Goal: Task Accomplishment & Management: Manage account settings

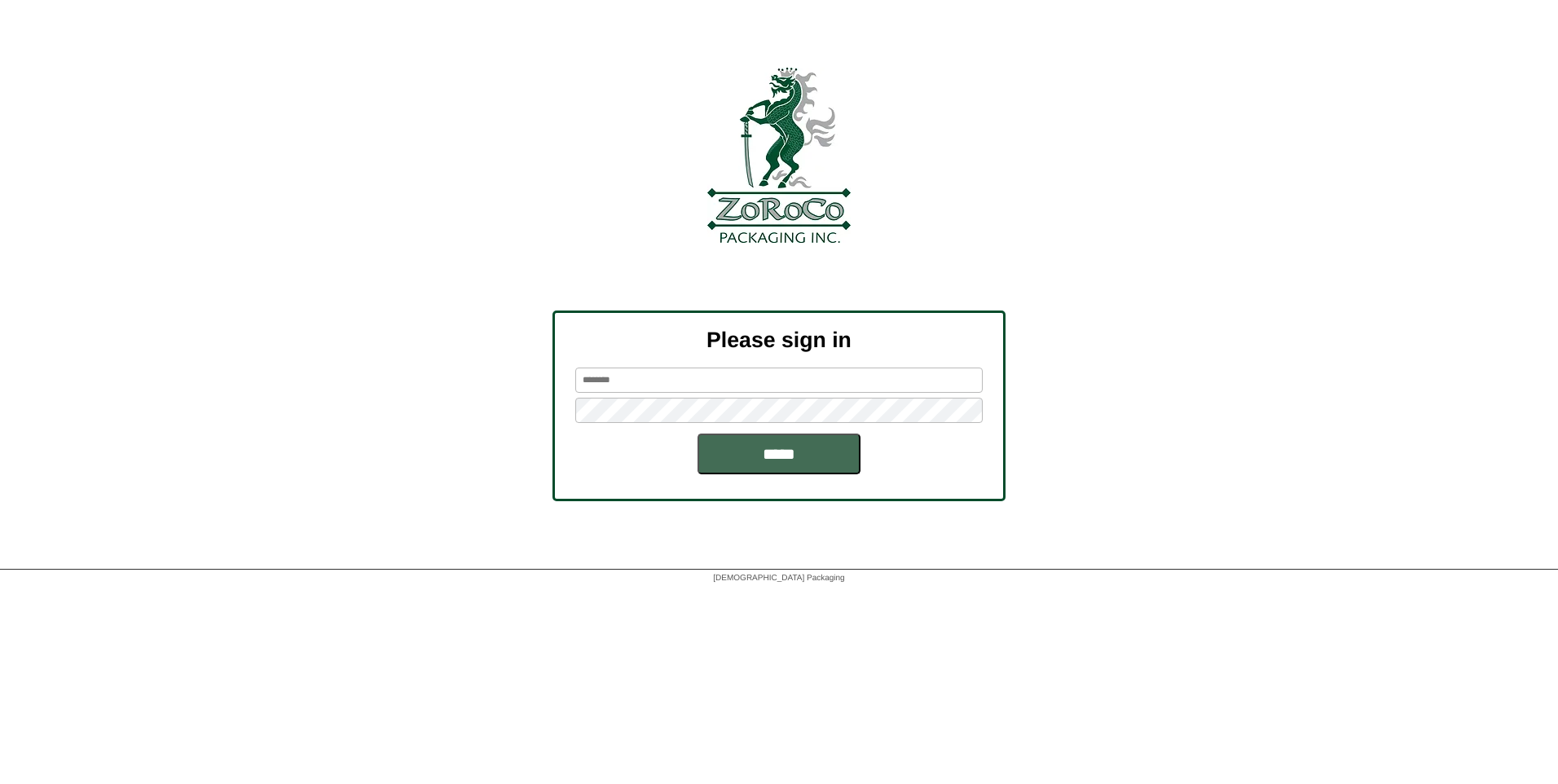
type input "*******"
click at [847, 460] on input "*****" at bounding box center [779, 454] width 163 height 41
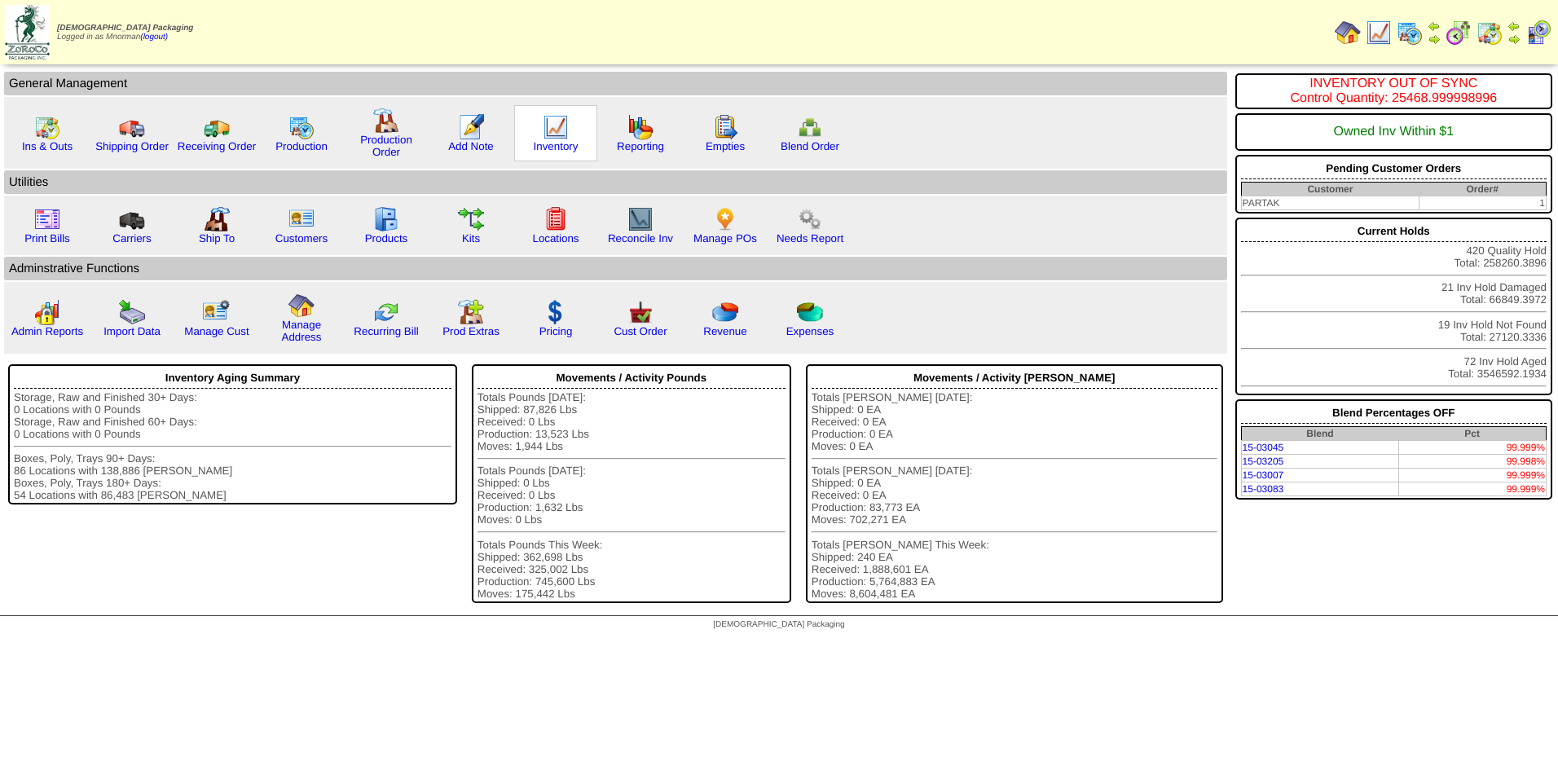
click at [556, 138] on img at bounding box center [556, 127] width 26 height 26
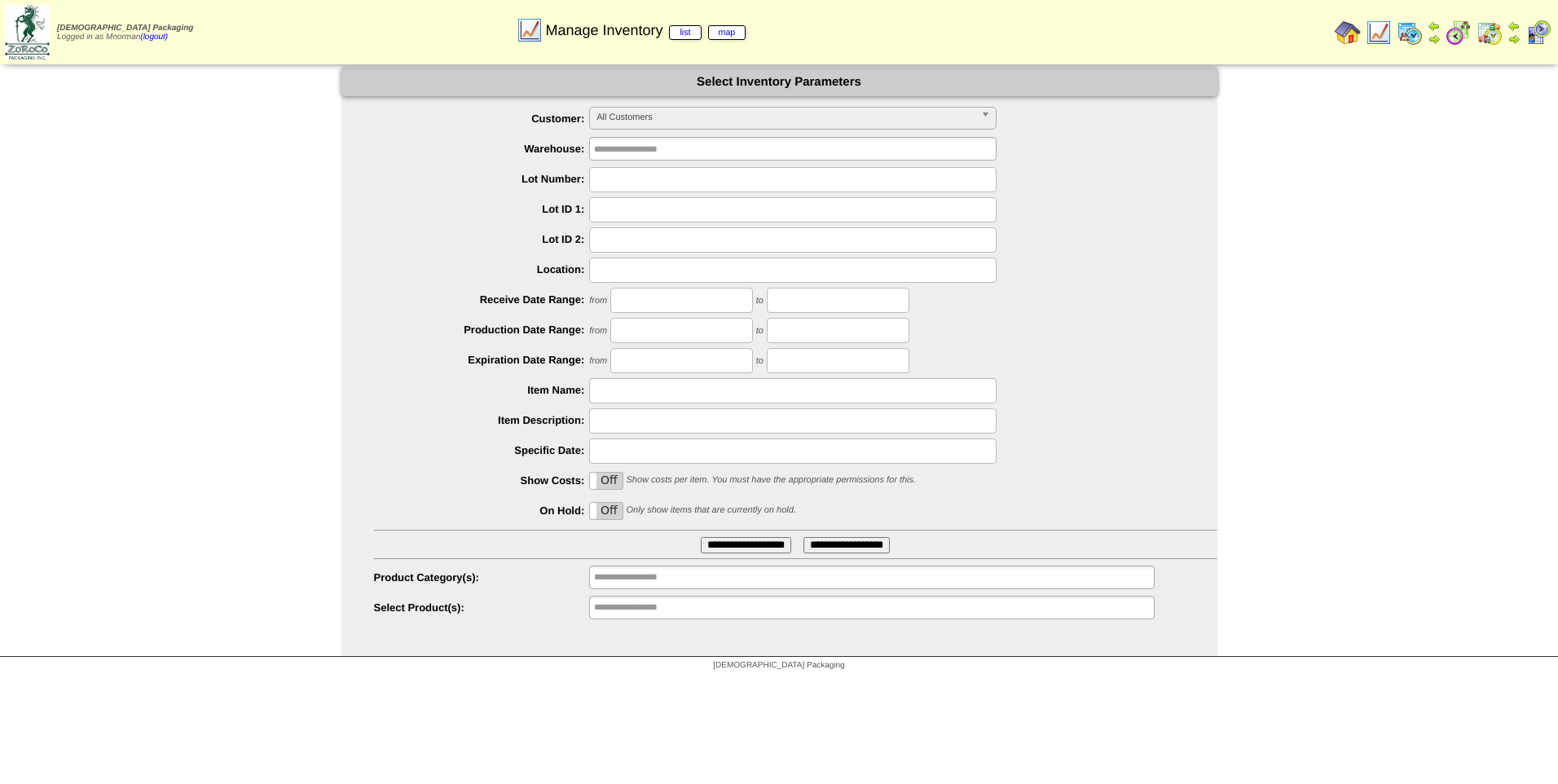
click at [694, 121] on span "All Customers" at bounding box center [785, 116] width 378 height 19
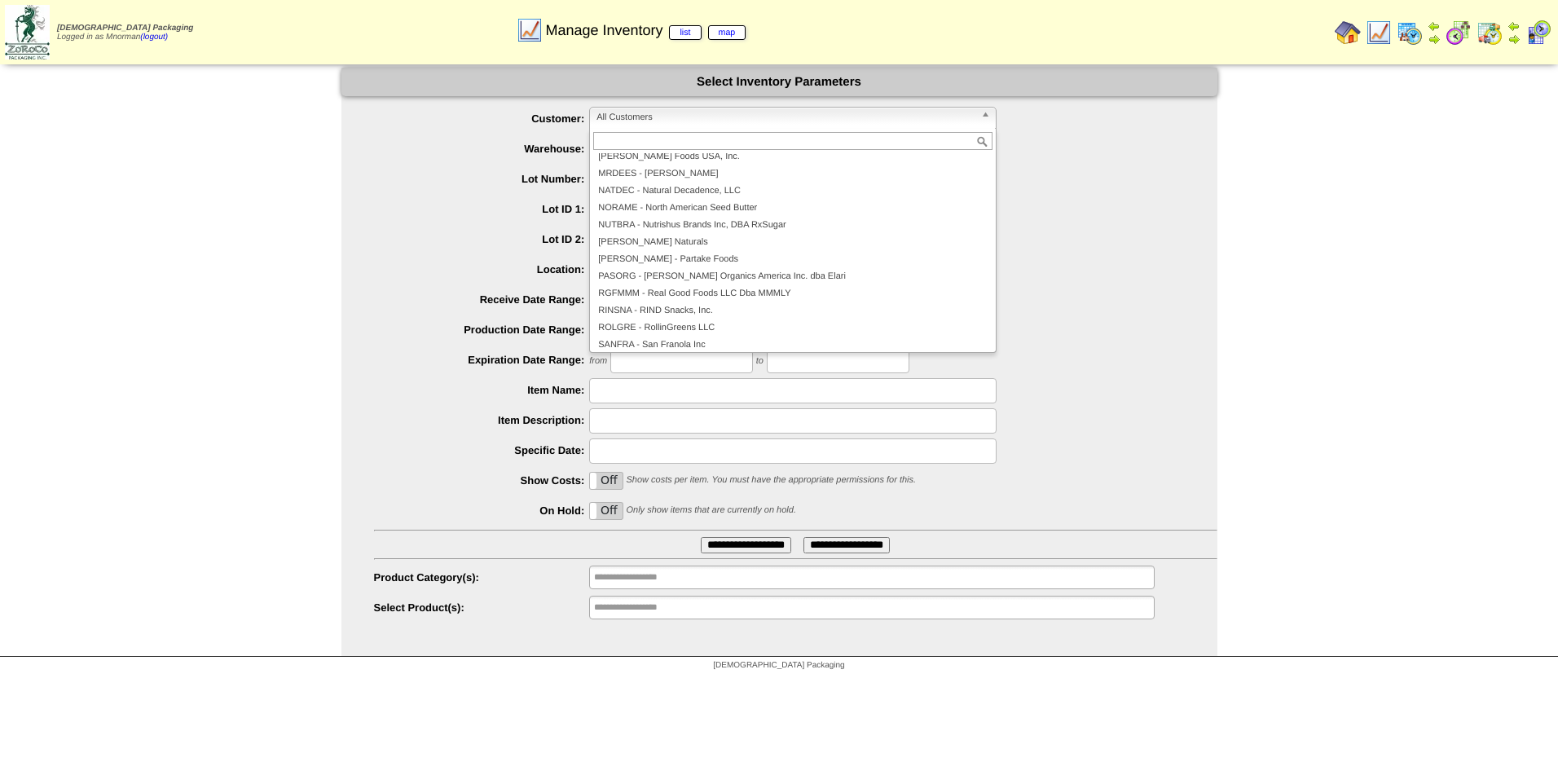
scroll to position [326, 0]
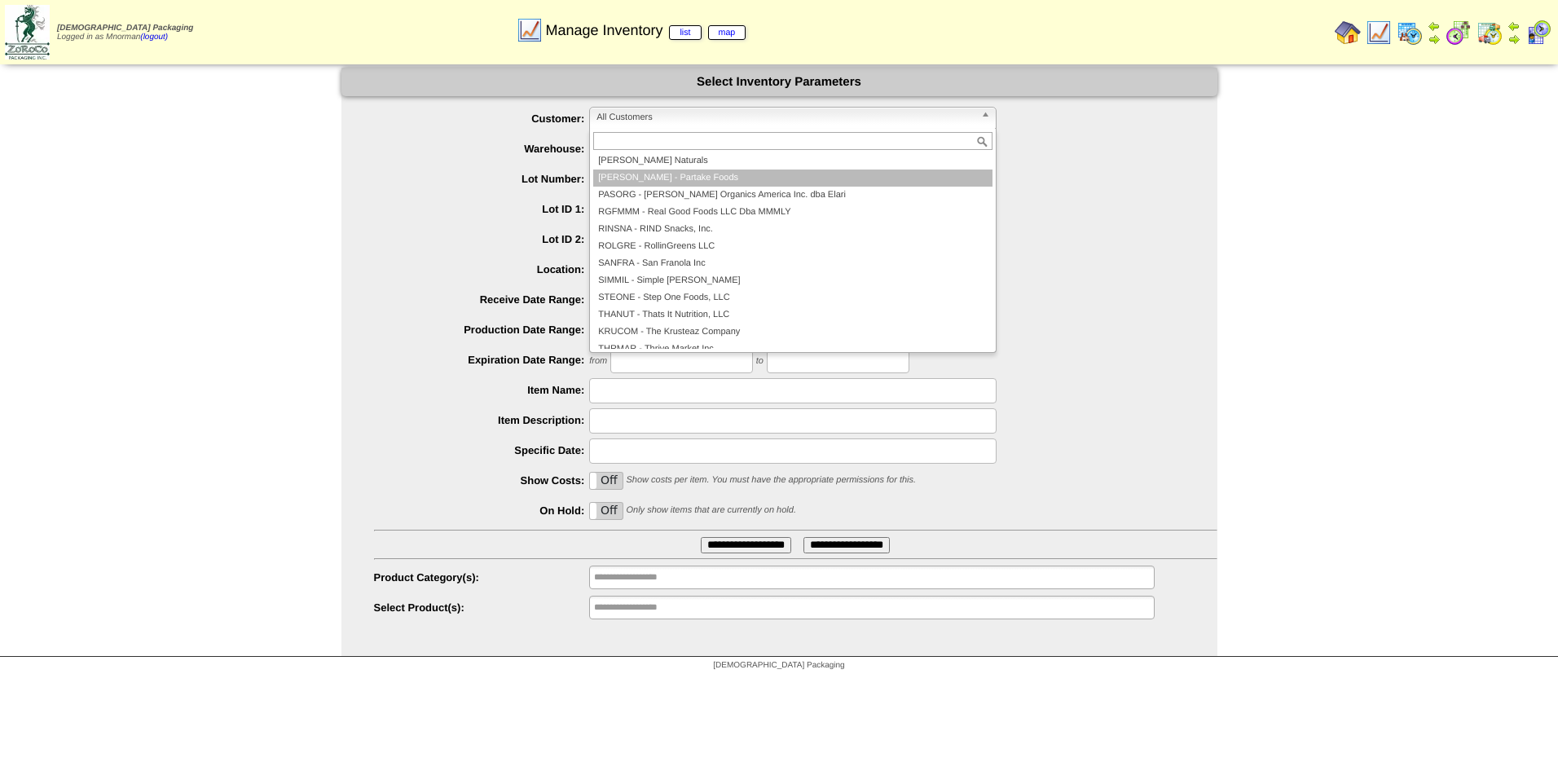
click at [694, 178] on li "PARTAK - Partake Foods" at bounding box center [792, 178] width 399 height 18
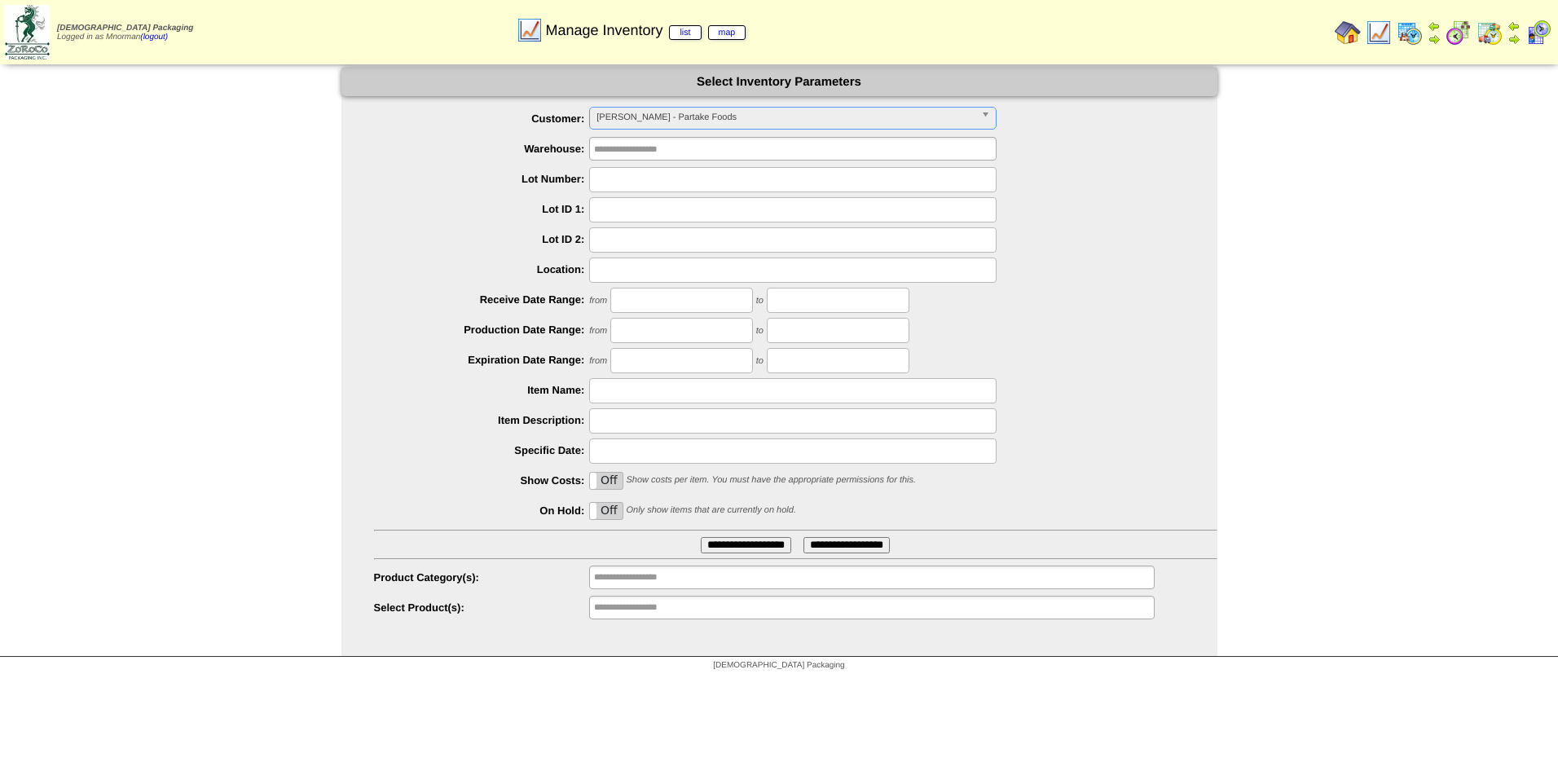
click at [775, 552] on input "**********" at bounding box center [746, 546] width 91 height 17
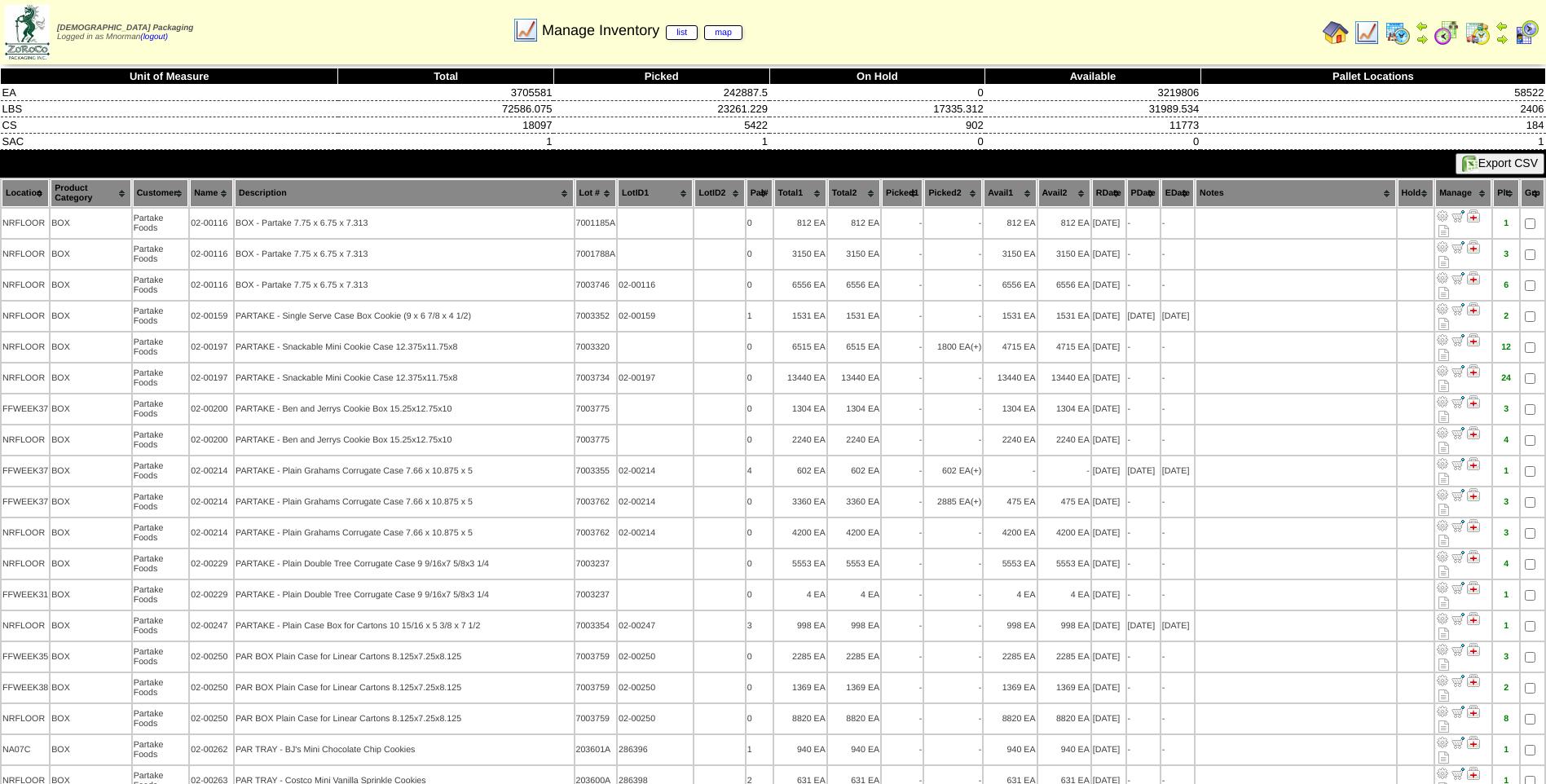
click at [1136, 193] on th "PDate" at bounding box center [1143, 193] width 32 height 28
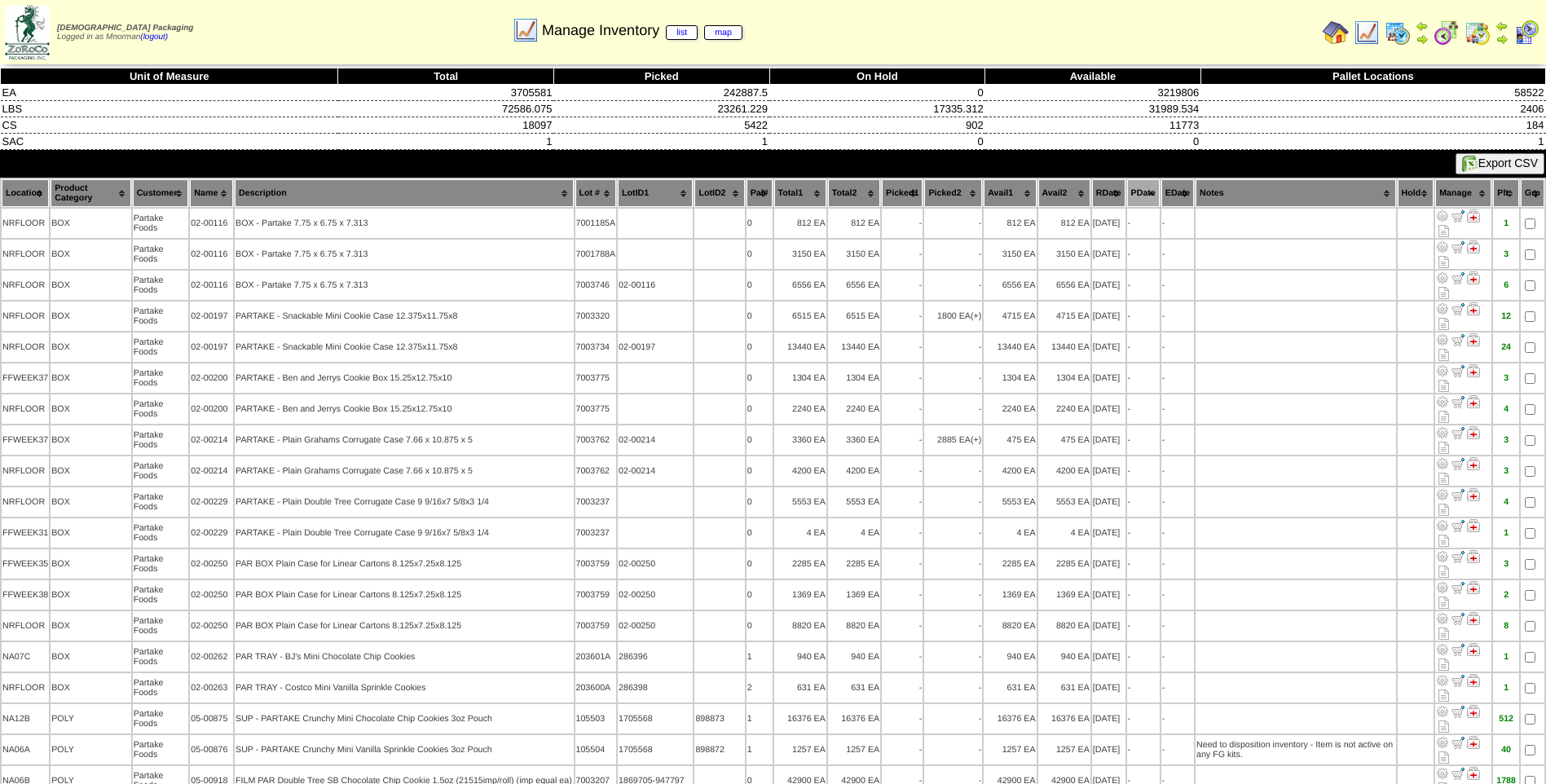
click at [1133, 193] on th "PDate" at bounding box center [1143, 193] width 32 height 28
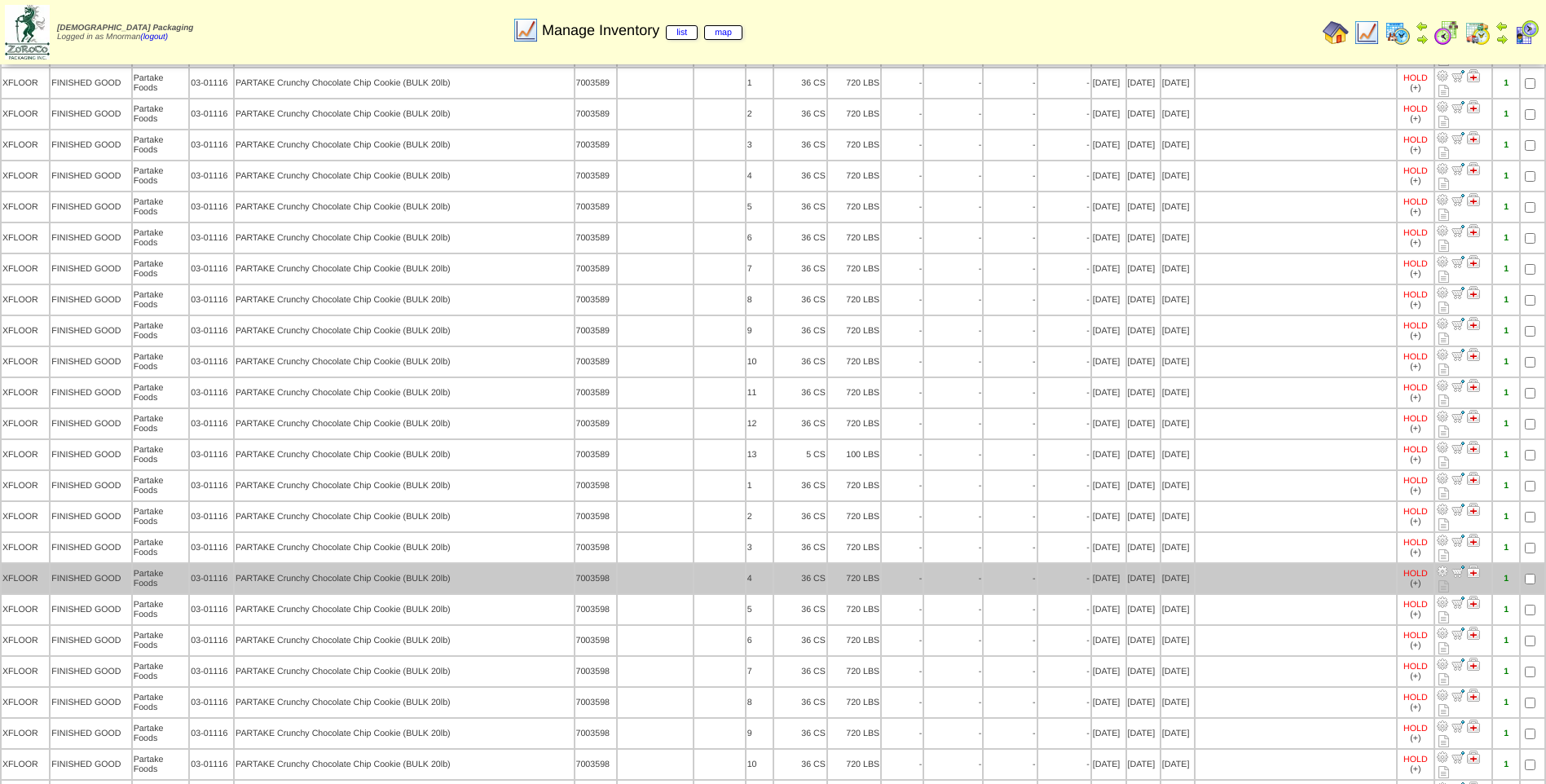
scroll to position [4727, 0]
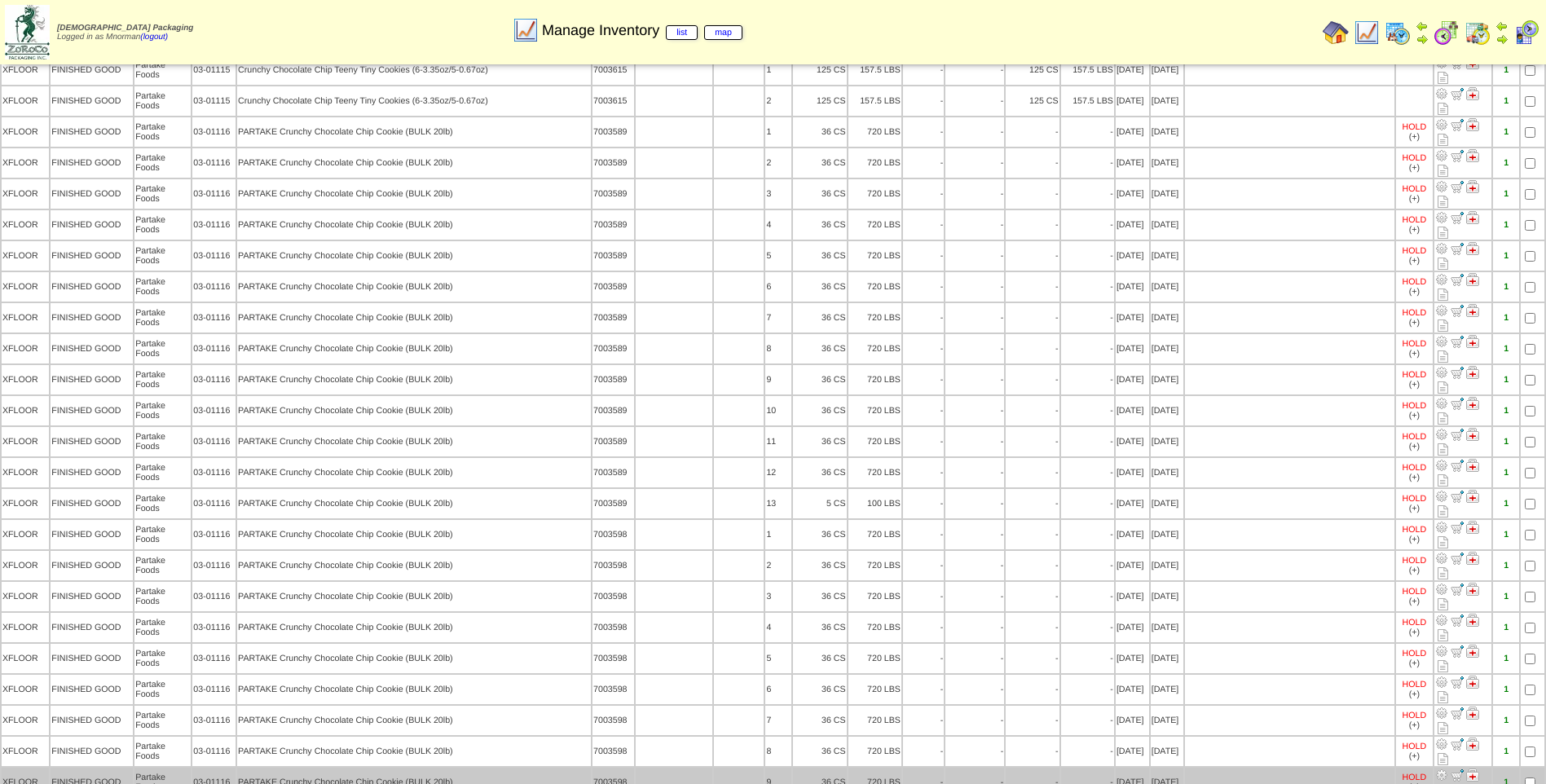
click at [1530, 767] on td at bounding box center [1533, 782] width 24 height 30
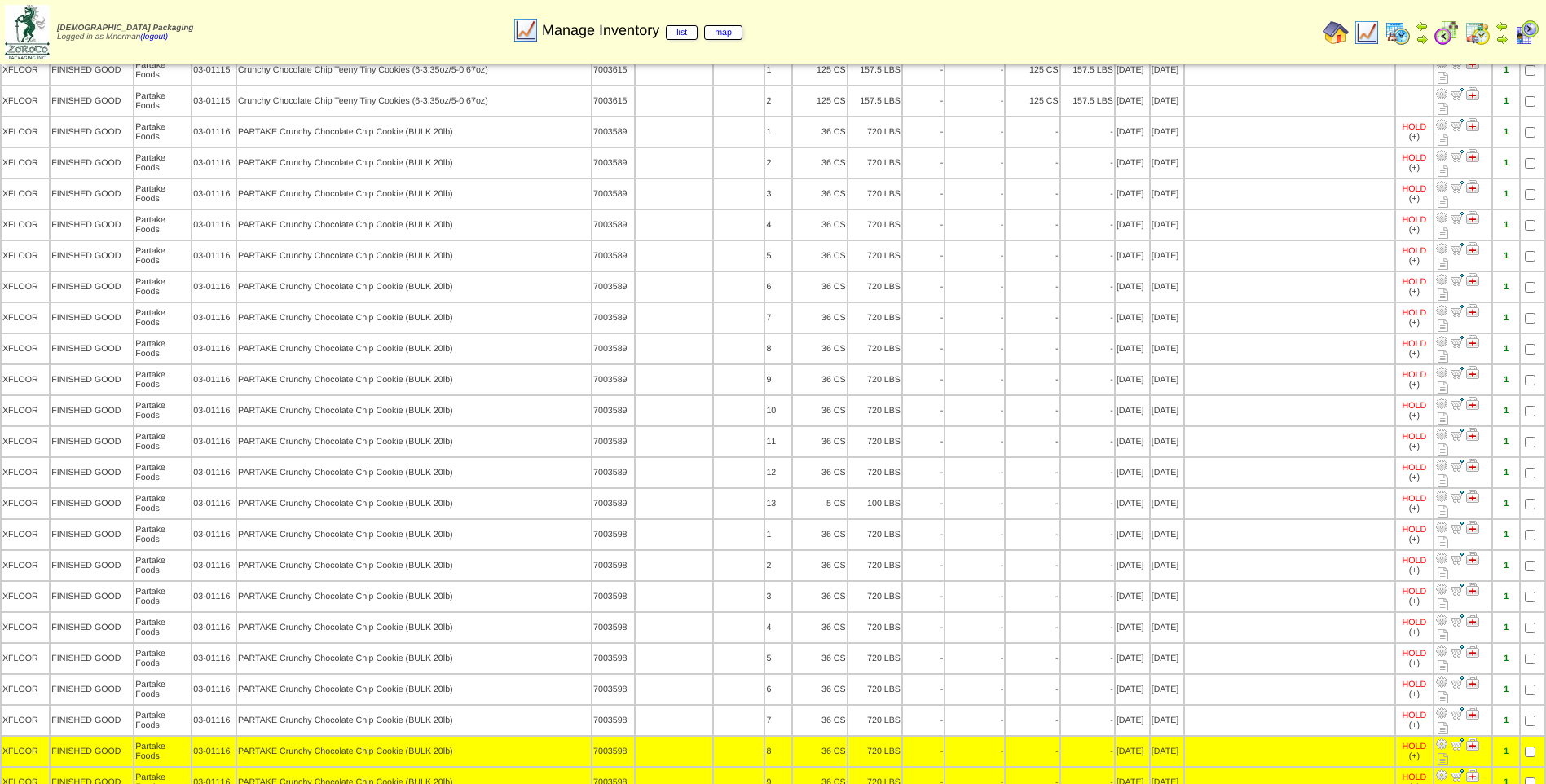
click at [1536, 597] on table "Location Product Category Customer Name Description Lot # LotID1 LotID2 BOX" at bounding box center [773, 45] width 1546 height 9188
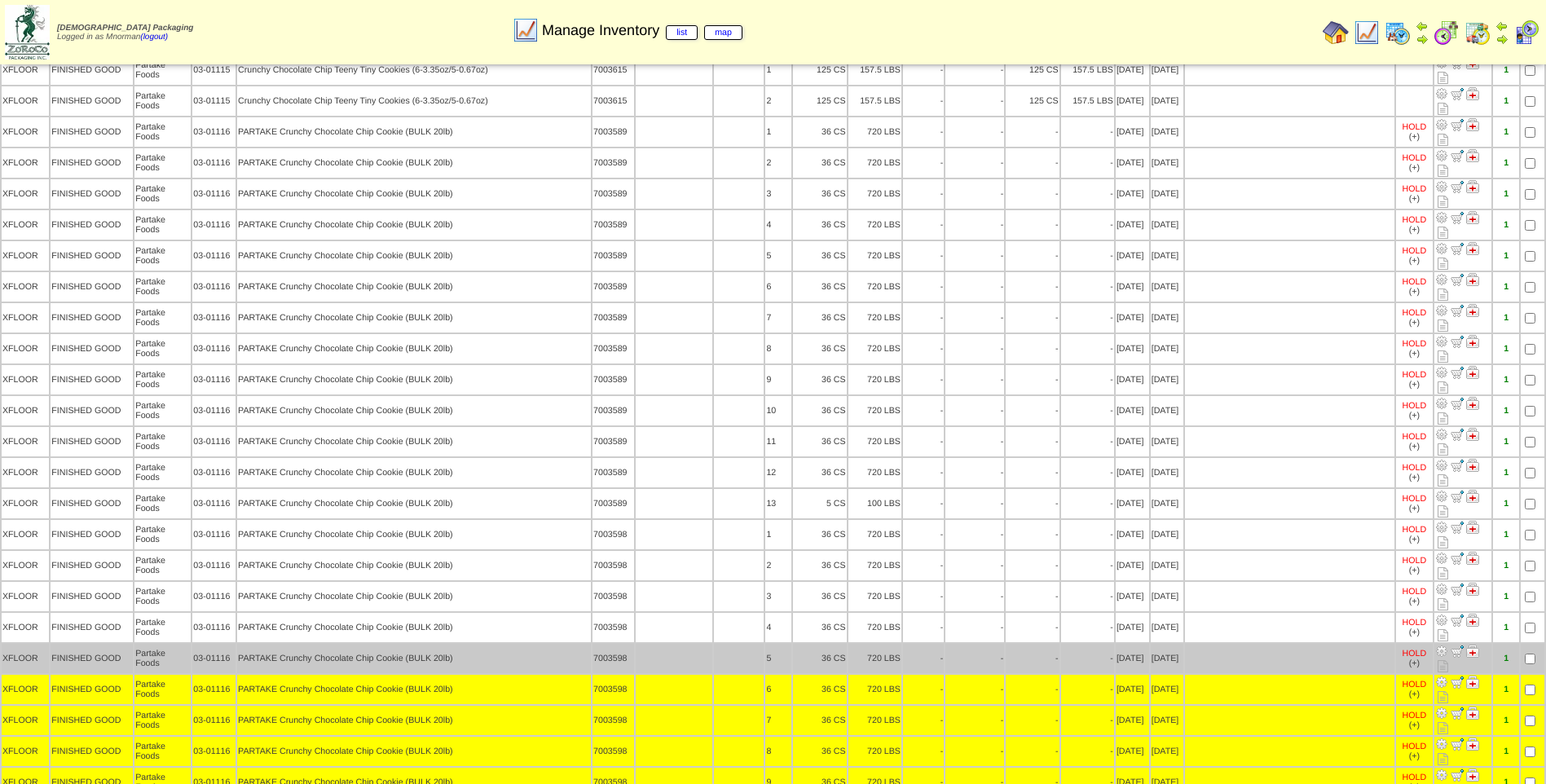
click at [1529, 644] on td at bounding box center [1533, 658] width 24 height 30
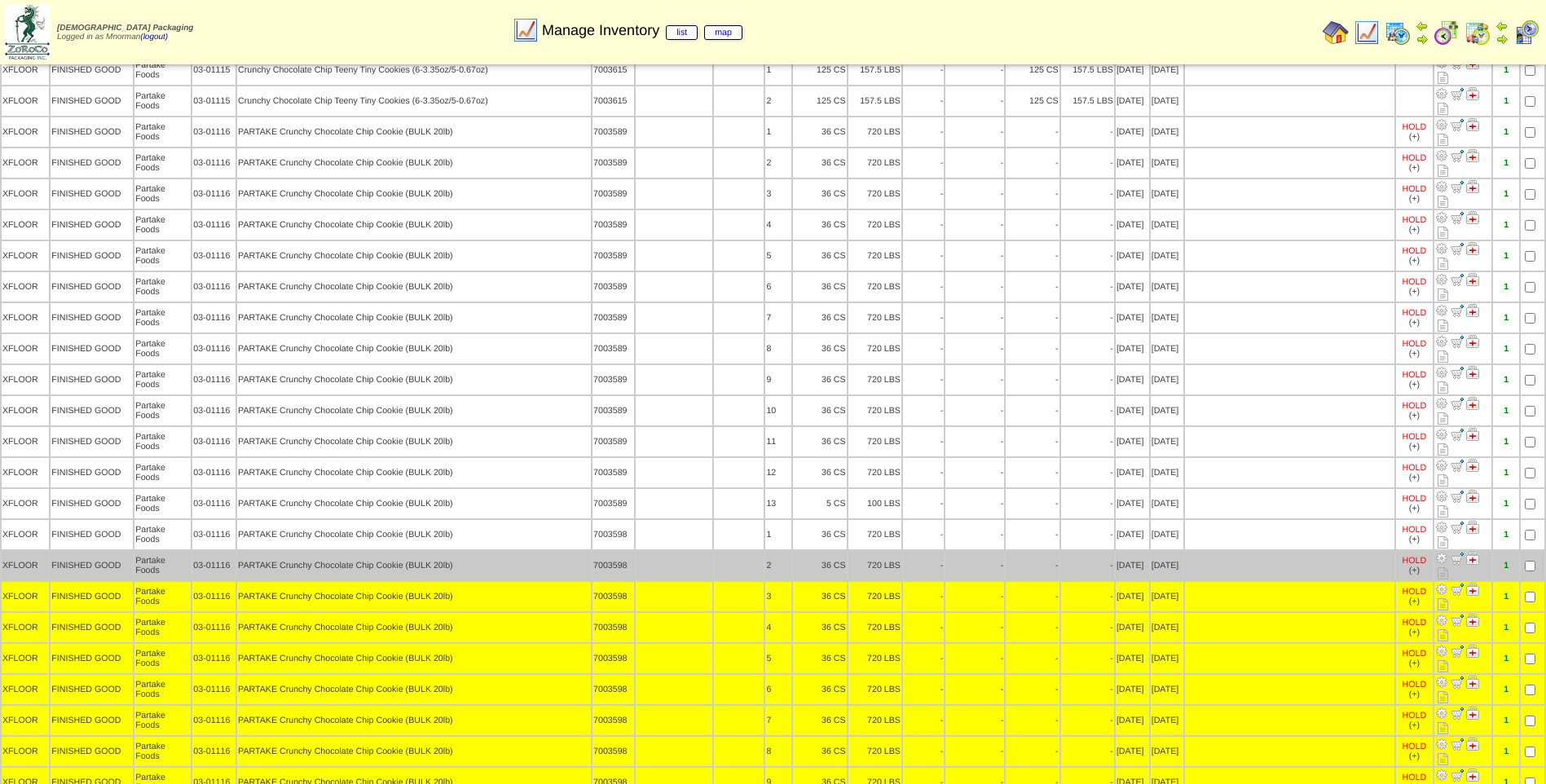
click at [1535, 551] on td at bounding box center [1533, 566] width 24 height 30
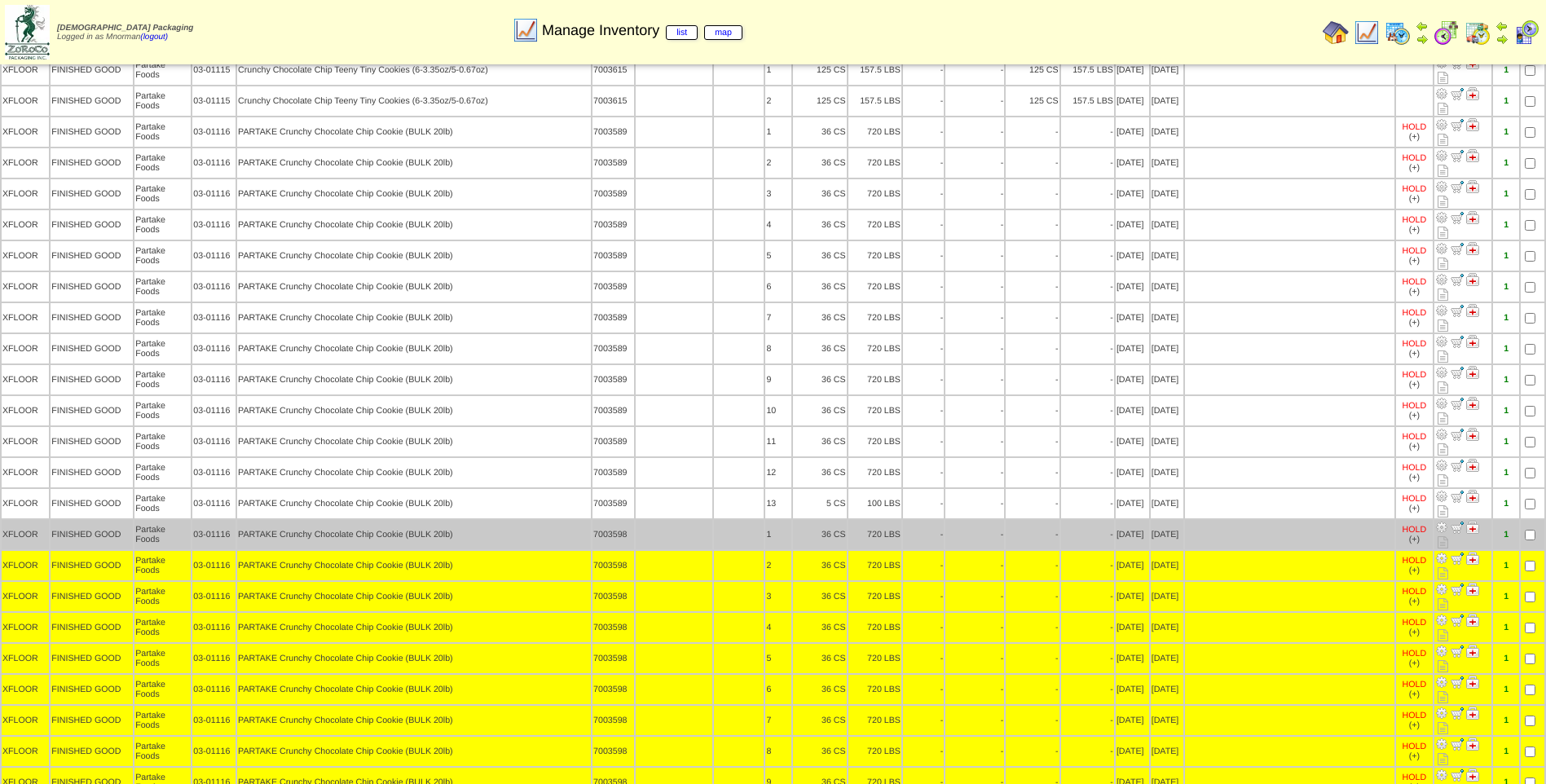
click at [1530, 520] on td at bounding box center [1533, 535] width 24 height 30
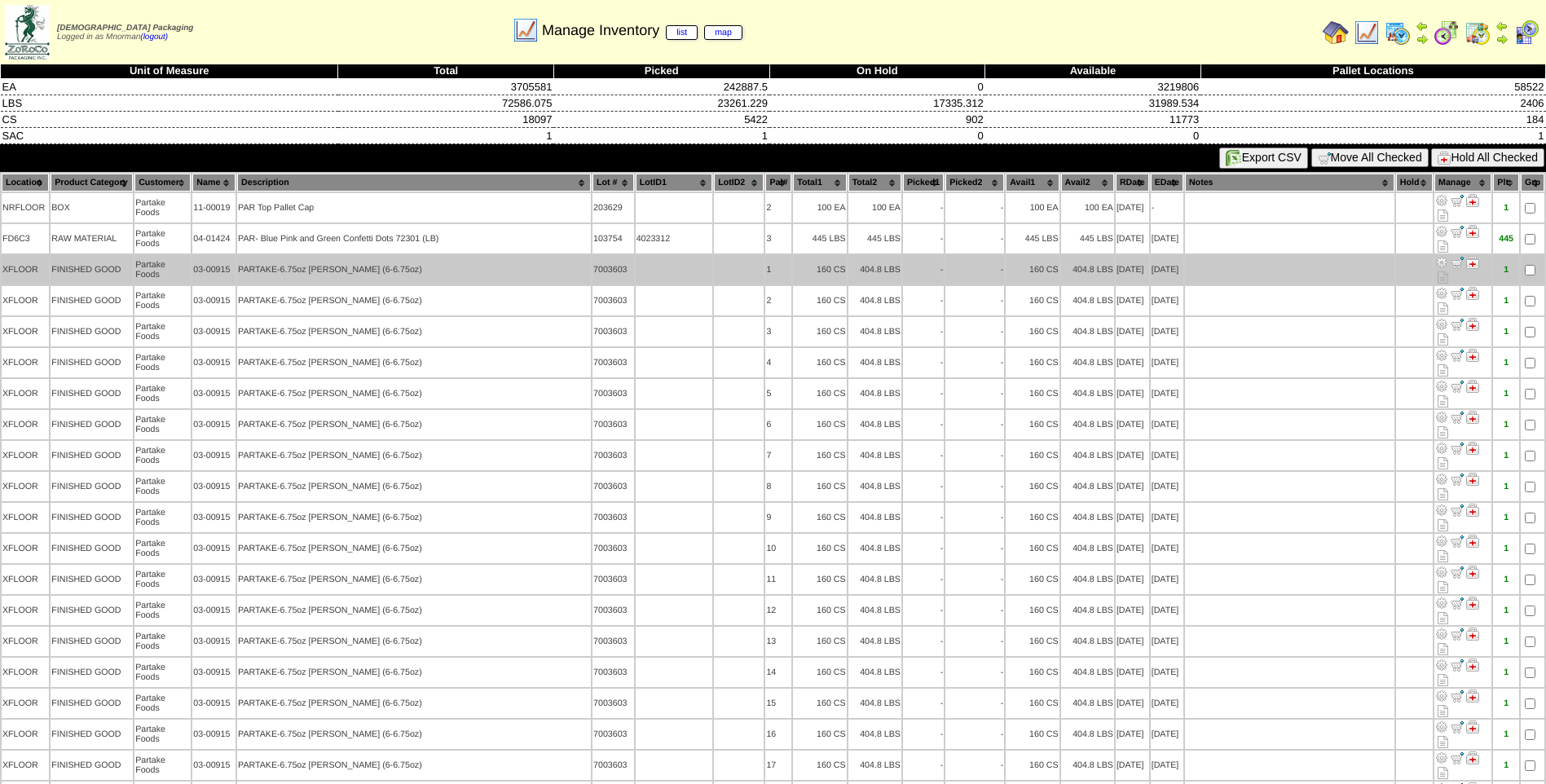
scroll to position [0, 0]
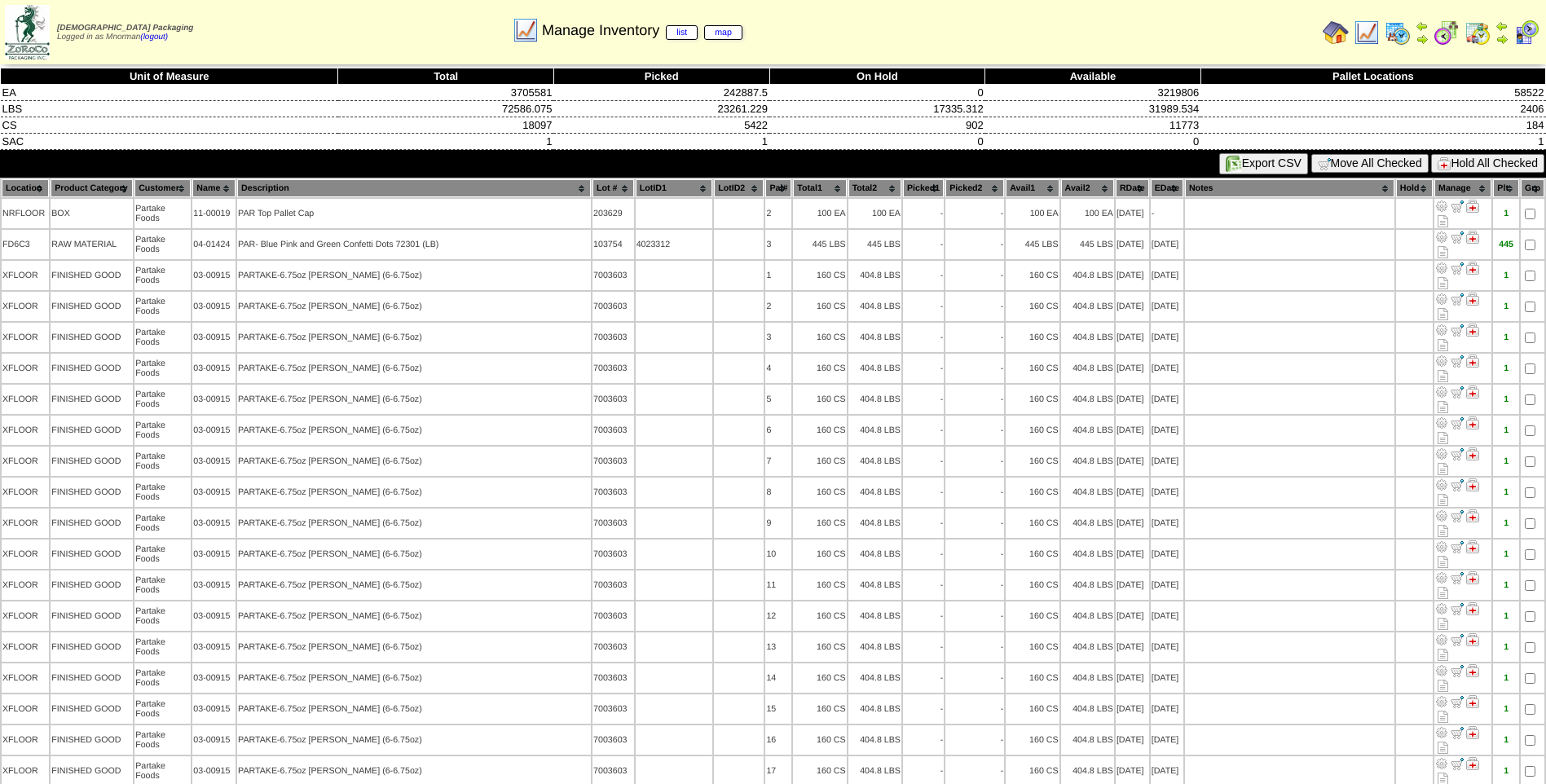
click at [1503, 164] on button "Hold All Checked" at bounding box center [1488, 163] width 114 height 18
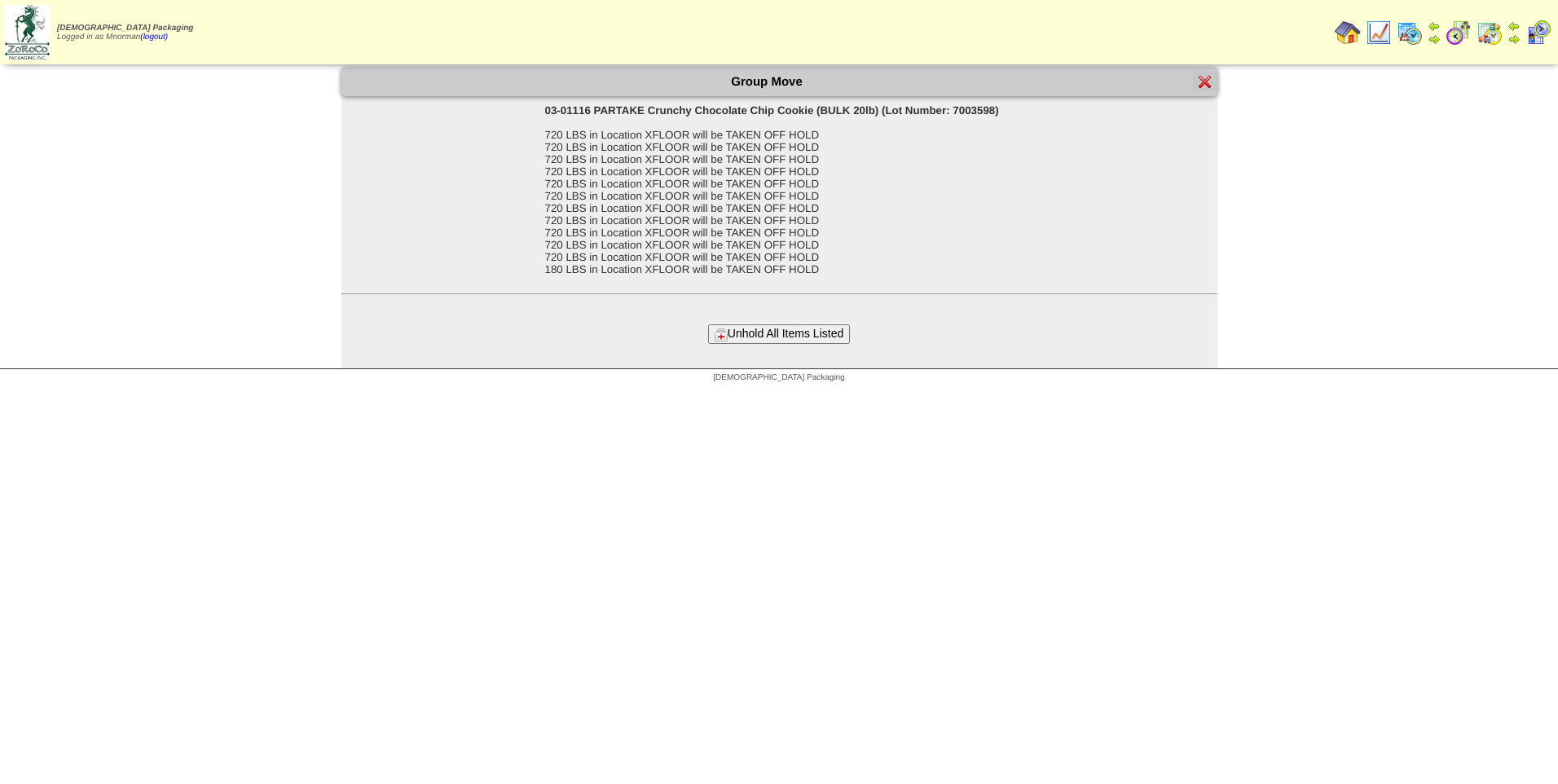
click at [827, 329] on button "Unhold All Items Listed" at bounding box center [779, 333] width 142 height 18
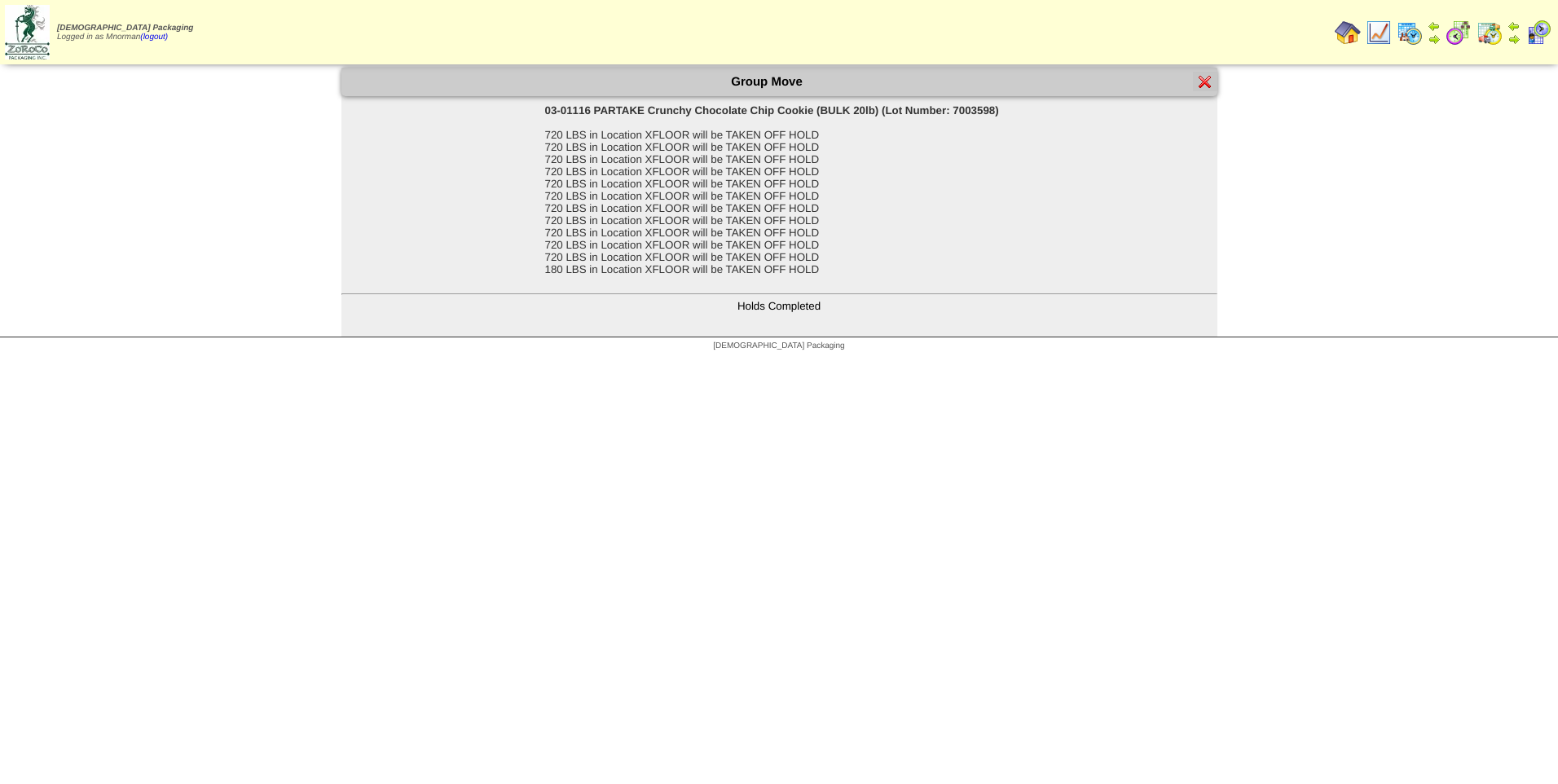
click at [1204, 87] on img at bounding box center [1205, 81] width 13 height 13
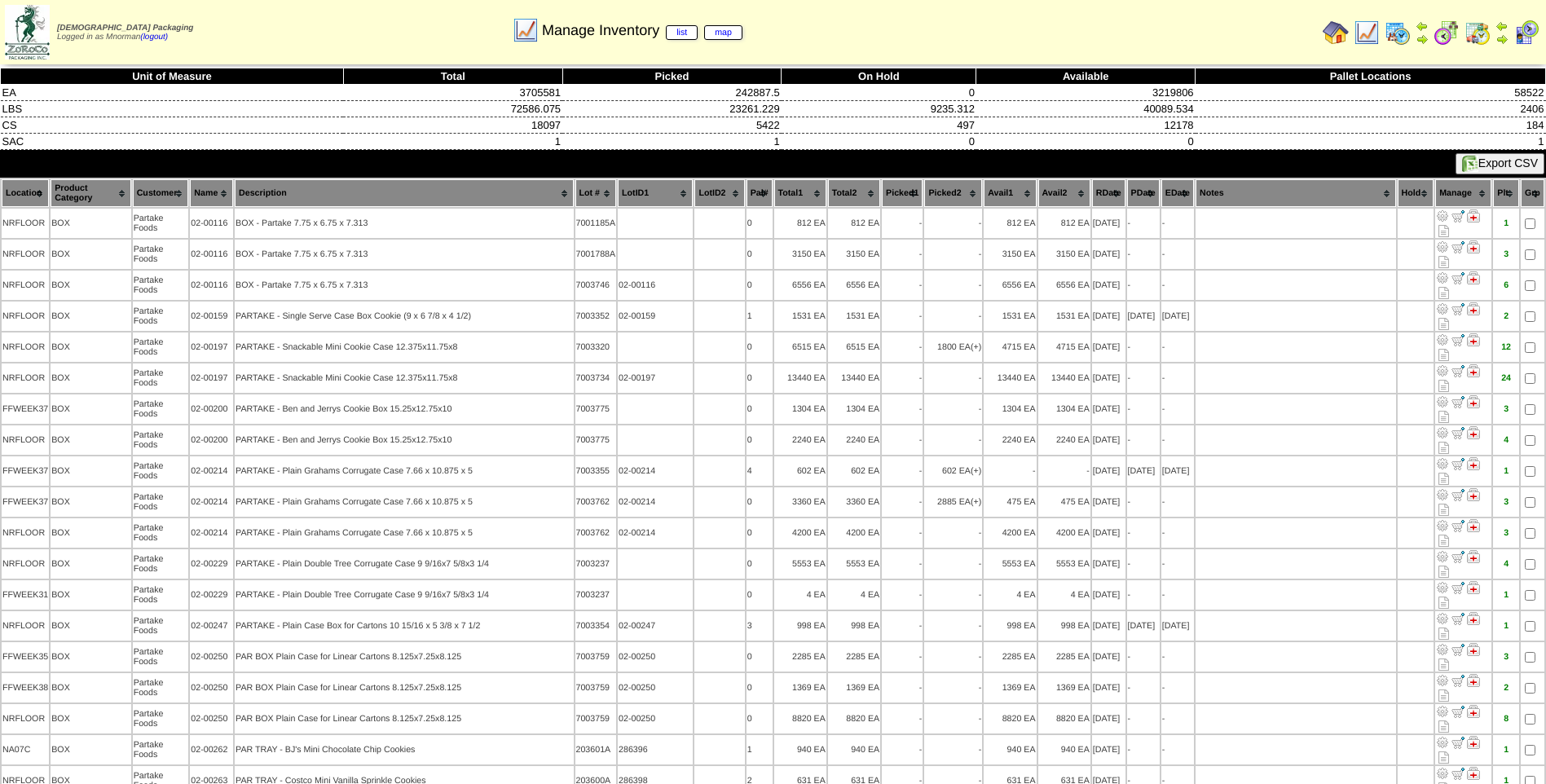
click at [1093, 191] on th "RDate" at bounding box center [1109, 193] width 33 height 28
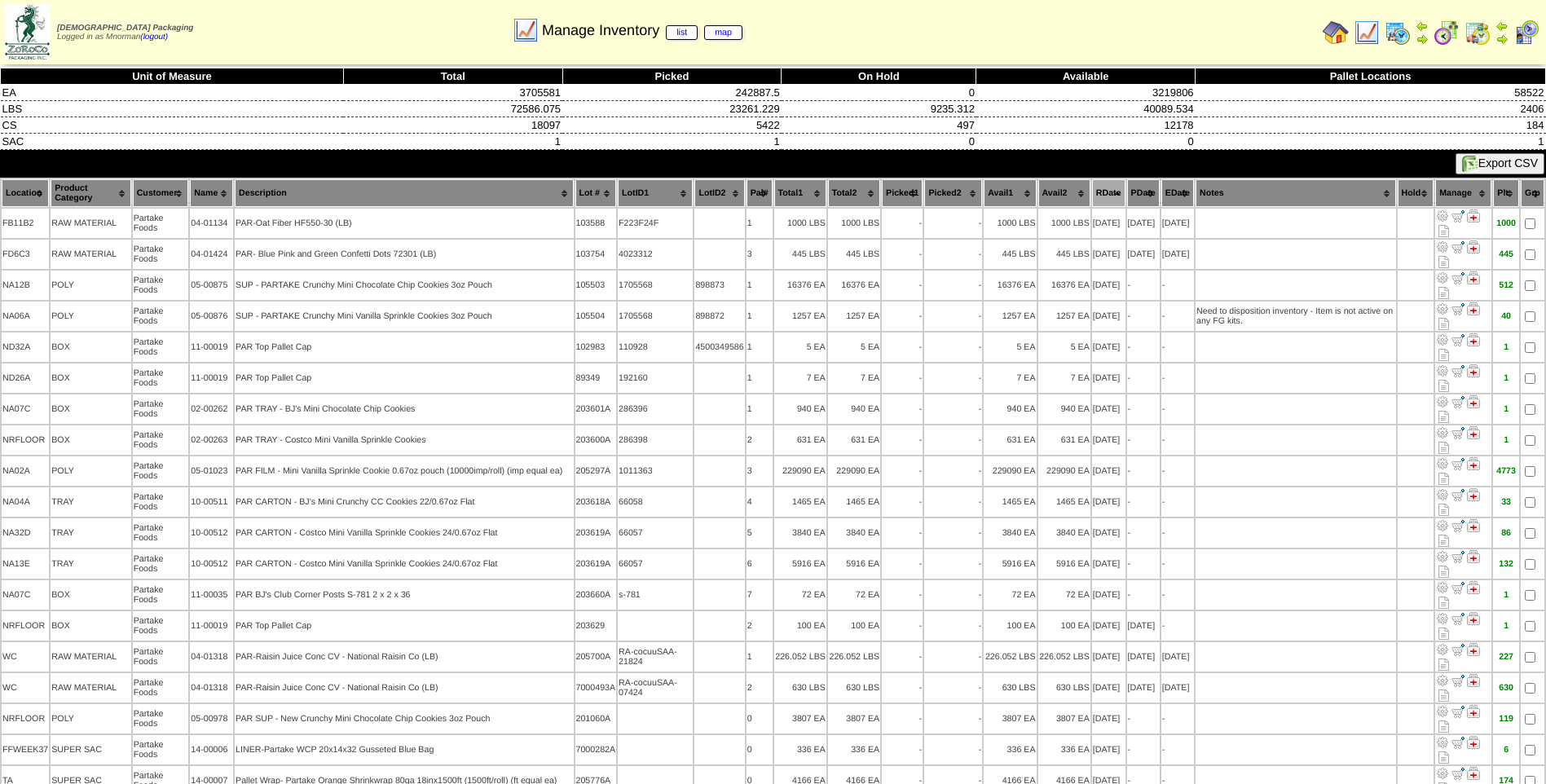
click at [1130, 191] on th "PDate" at bounding box center [1143, 193] width 32 height 28
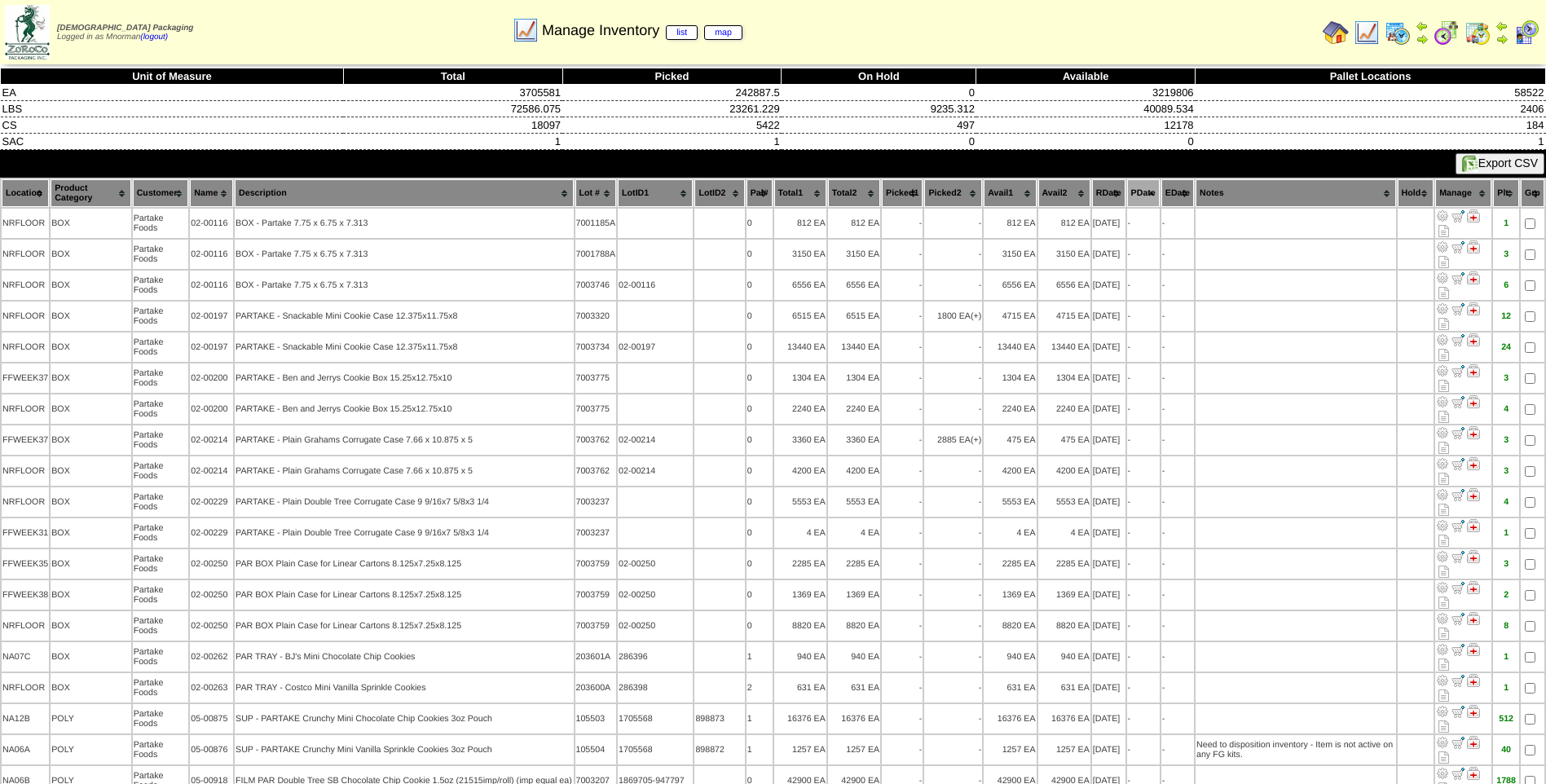
click at [1130, 191] on th "PDate" at bounding box center [1143, 193] width 32 height 28
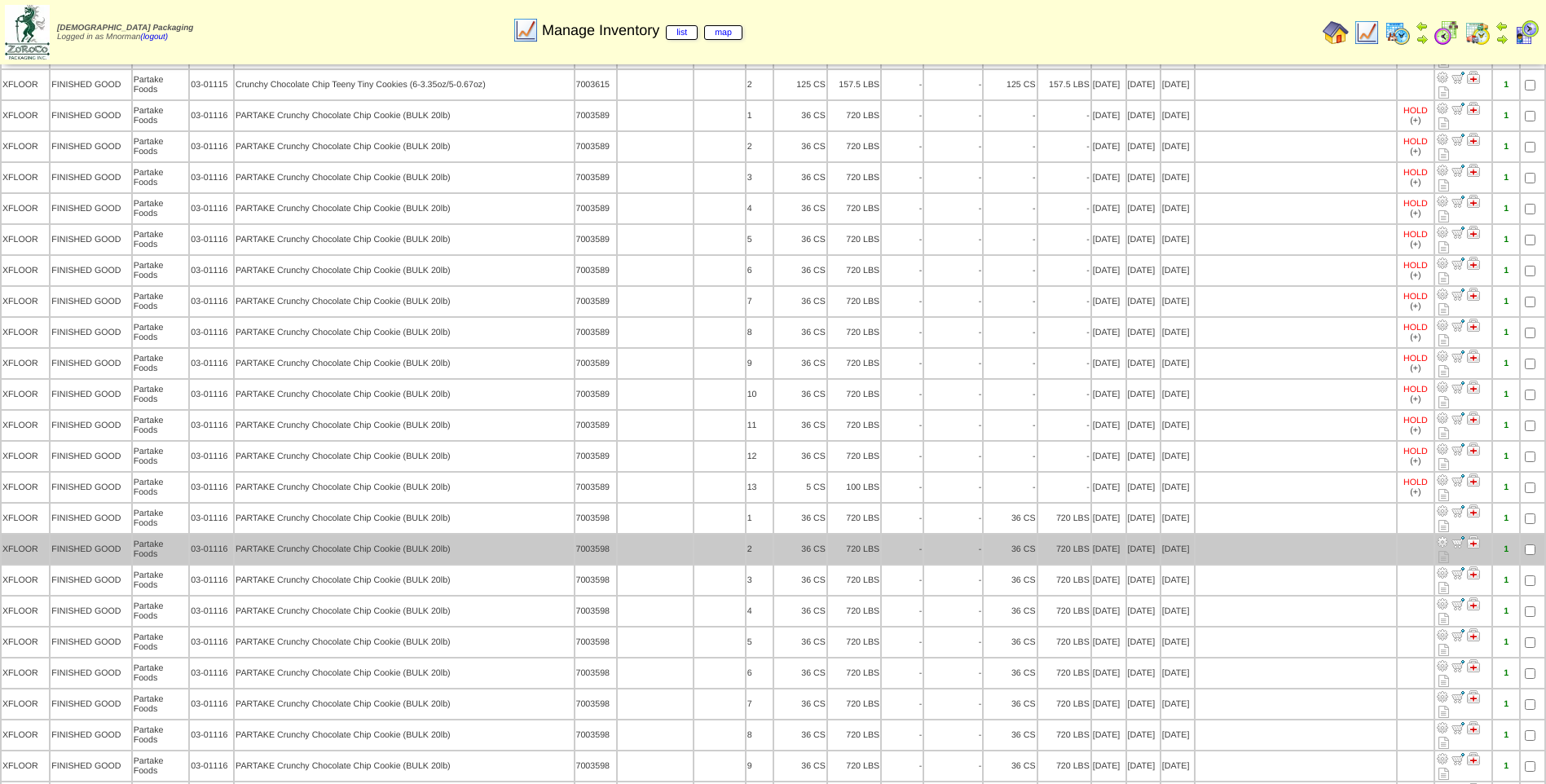
scroll to position [4727, 0]
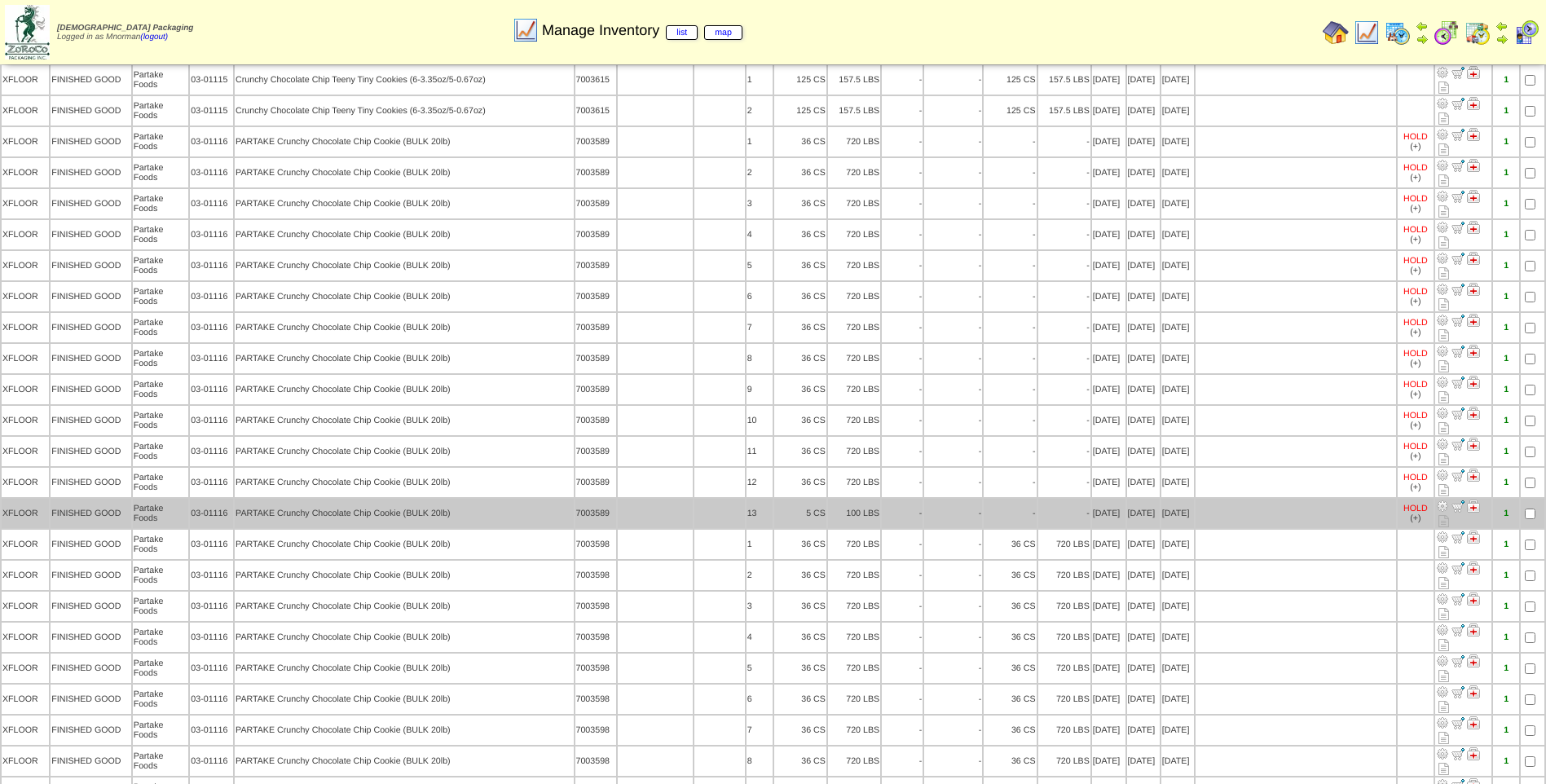
click at [1531, 499] on td at bounding box center [1533, 513] width 24 height 30
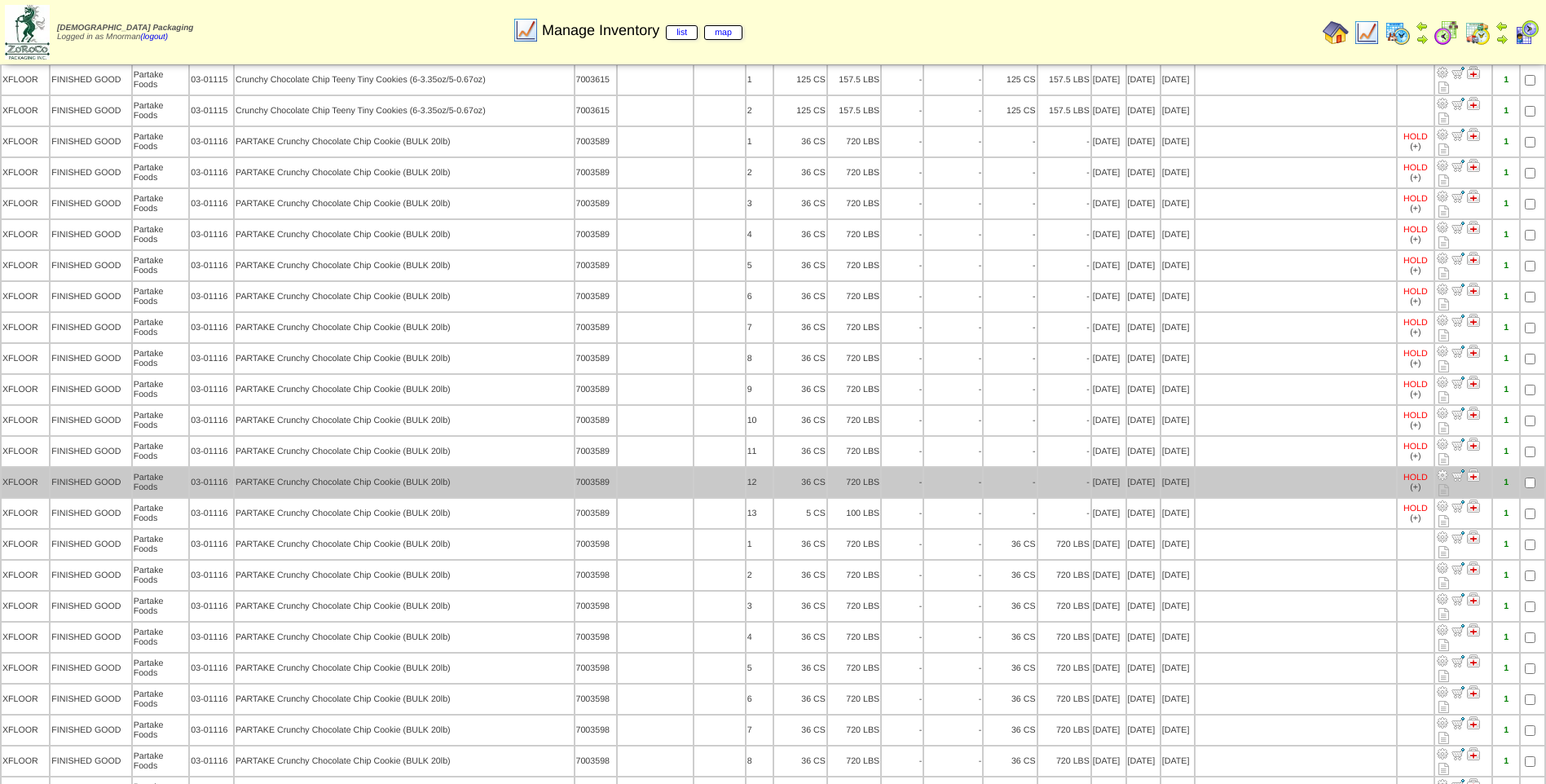
click at [1527, 468] on td at bounding box center [1533, 483] width 24 height 30
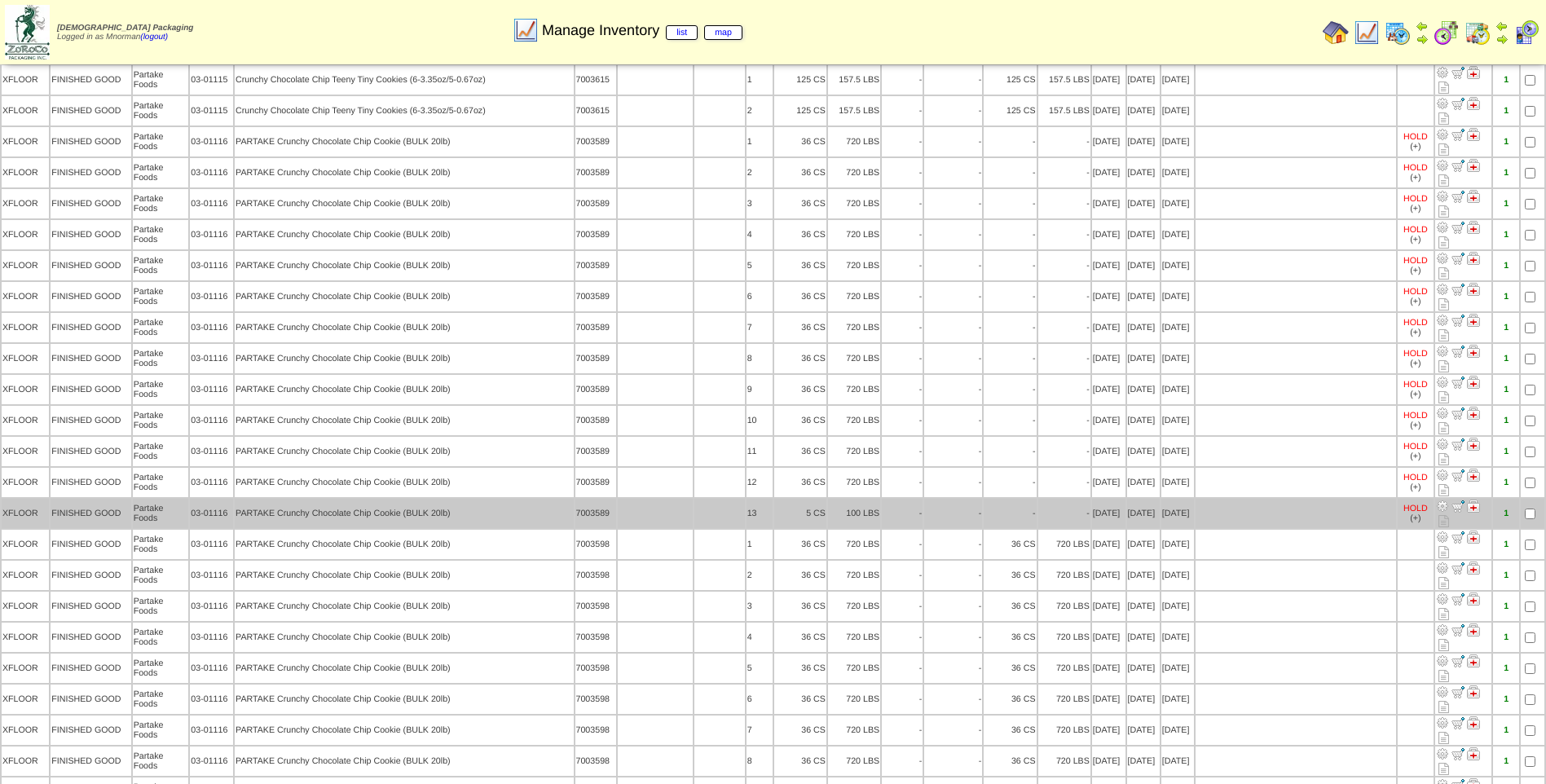
click at [1536, 499] on td at bounding box center [1533, 513] width 24 height 30
click at [1530, 499] on td at bounding box center [1533, 513] width 24 height 30
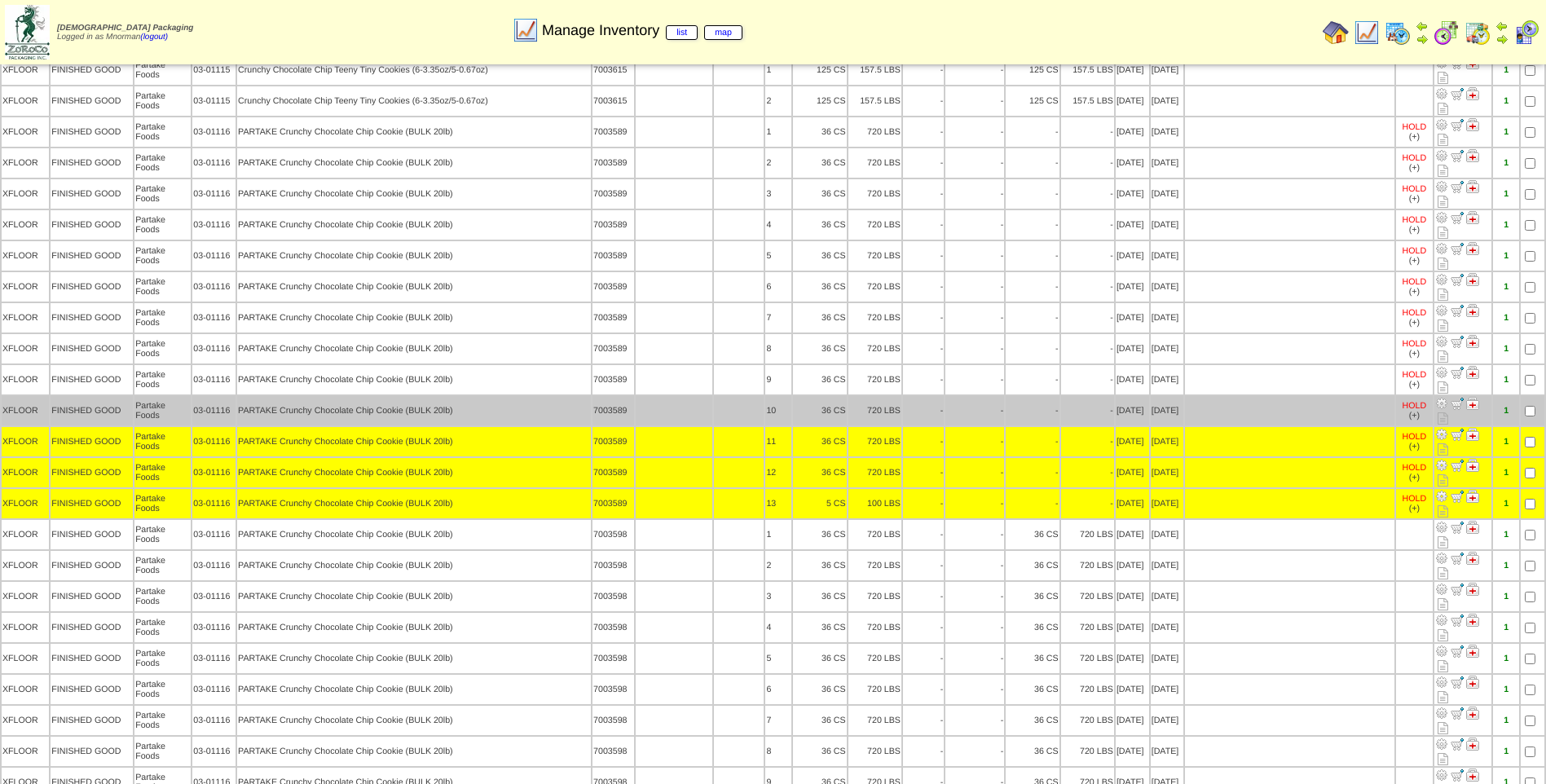
click at [1530, 396] on td at bounding box center [1533, 411] width 24 height 30
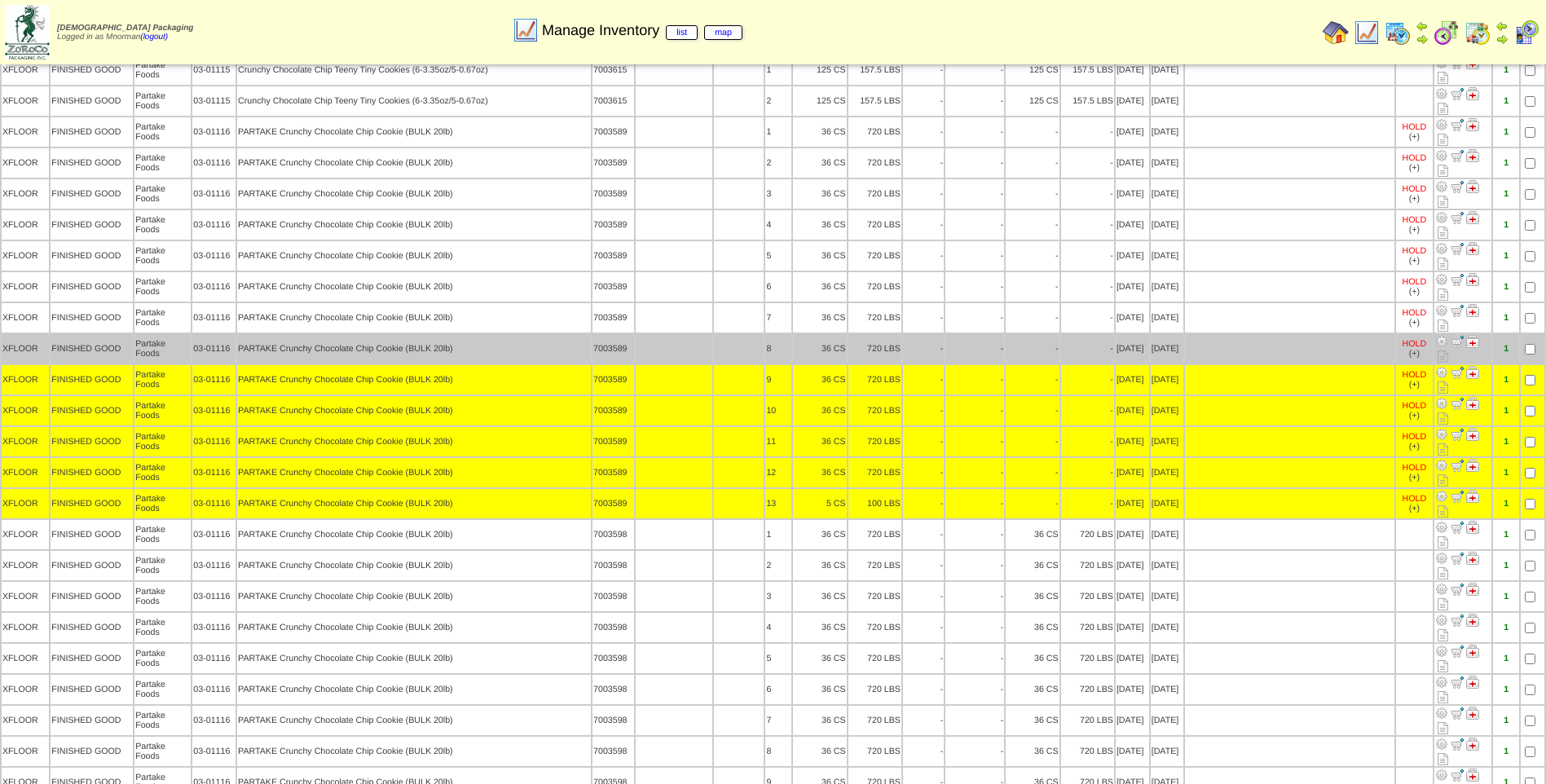
click at [1530, 334] on td at bounding box center [1533, 349] width 24 height 30
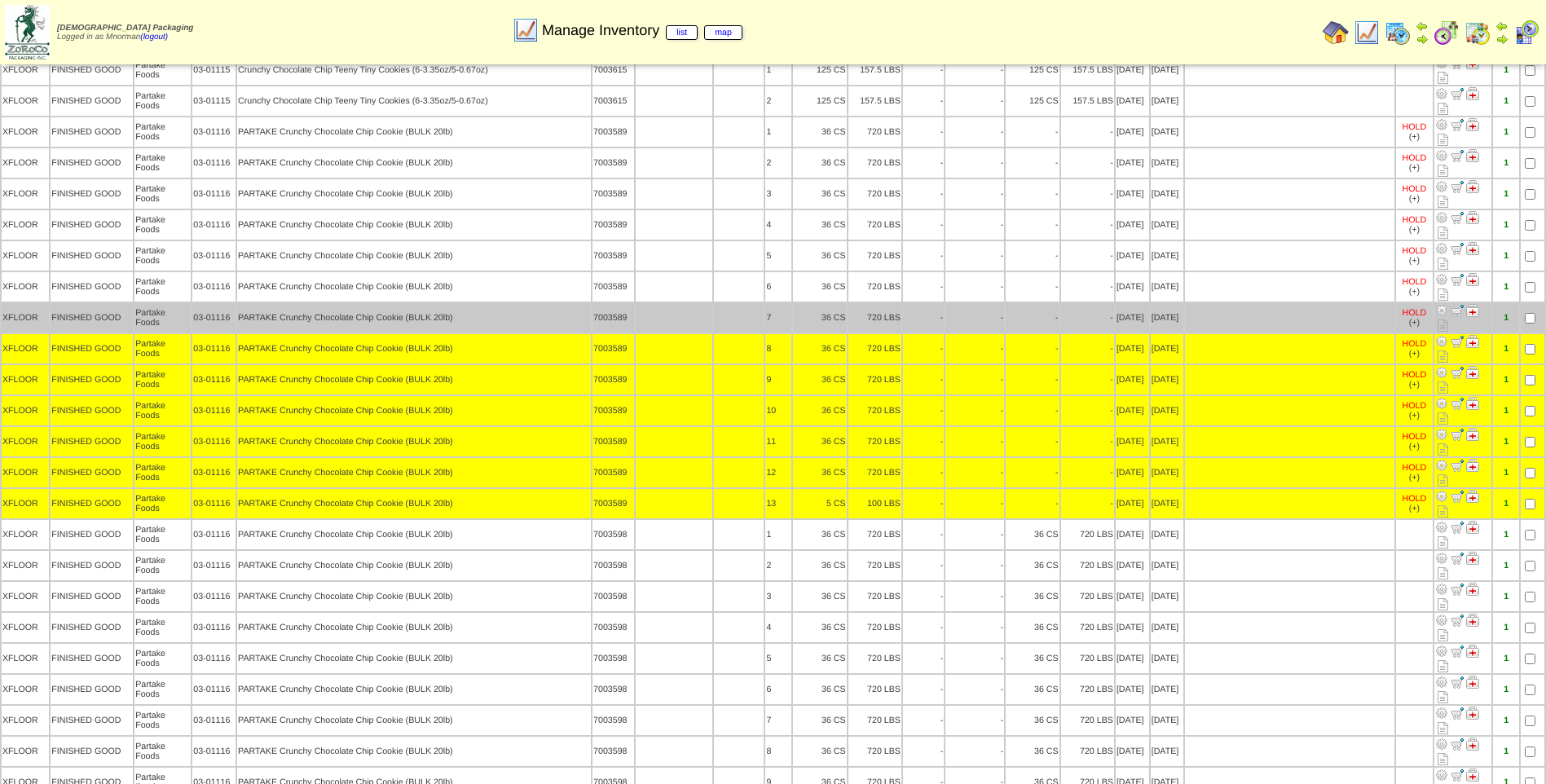
click at [1530, 303] on td at bounding box center [1533, 318] width 24 height 30
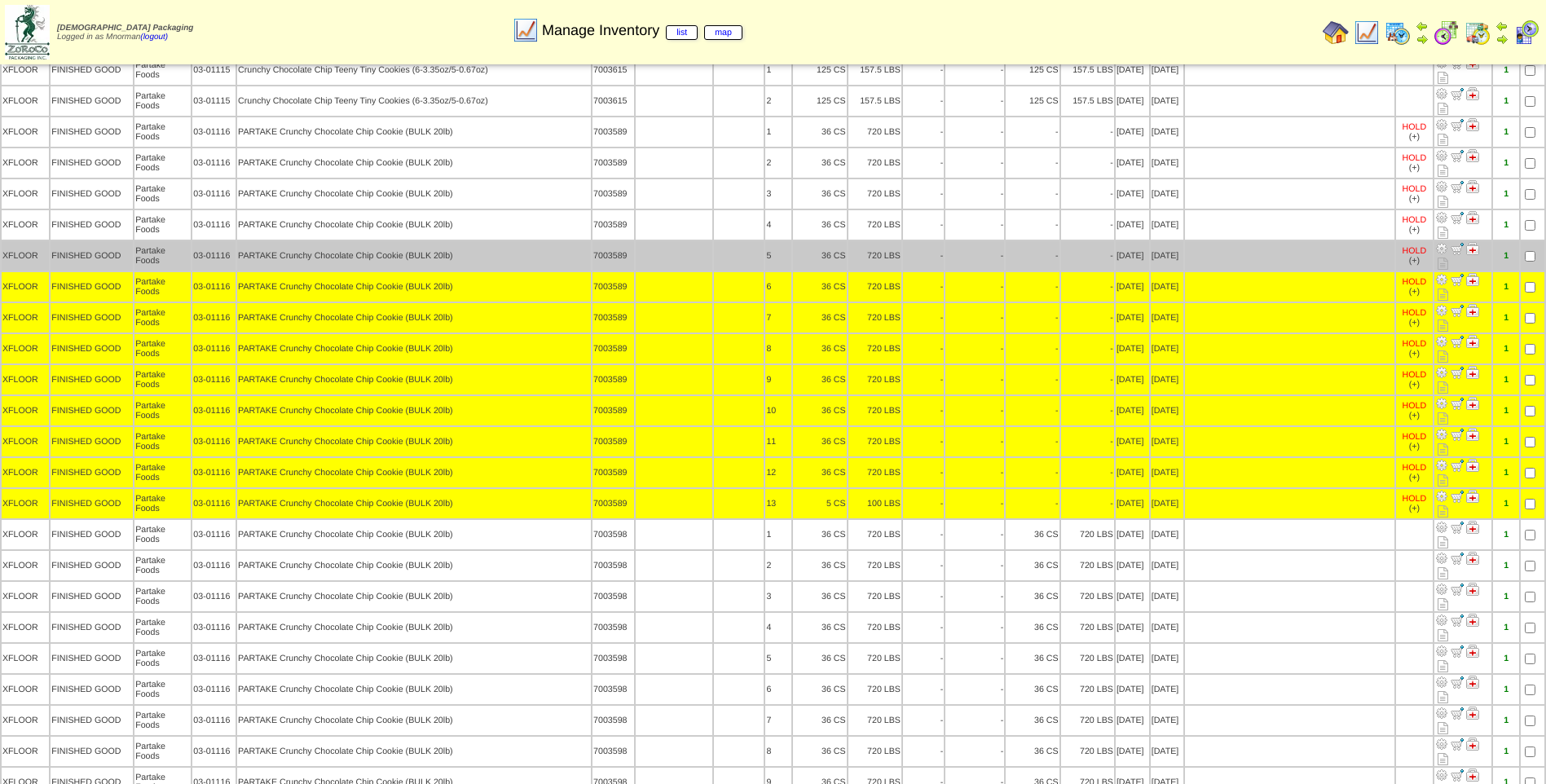
click at [1531, 241] on td at bounding box center [1533, 256] width 24 height 30
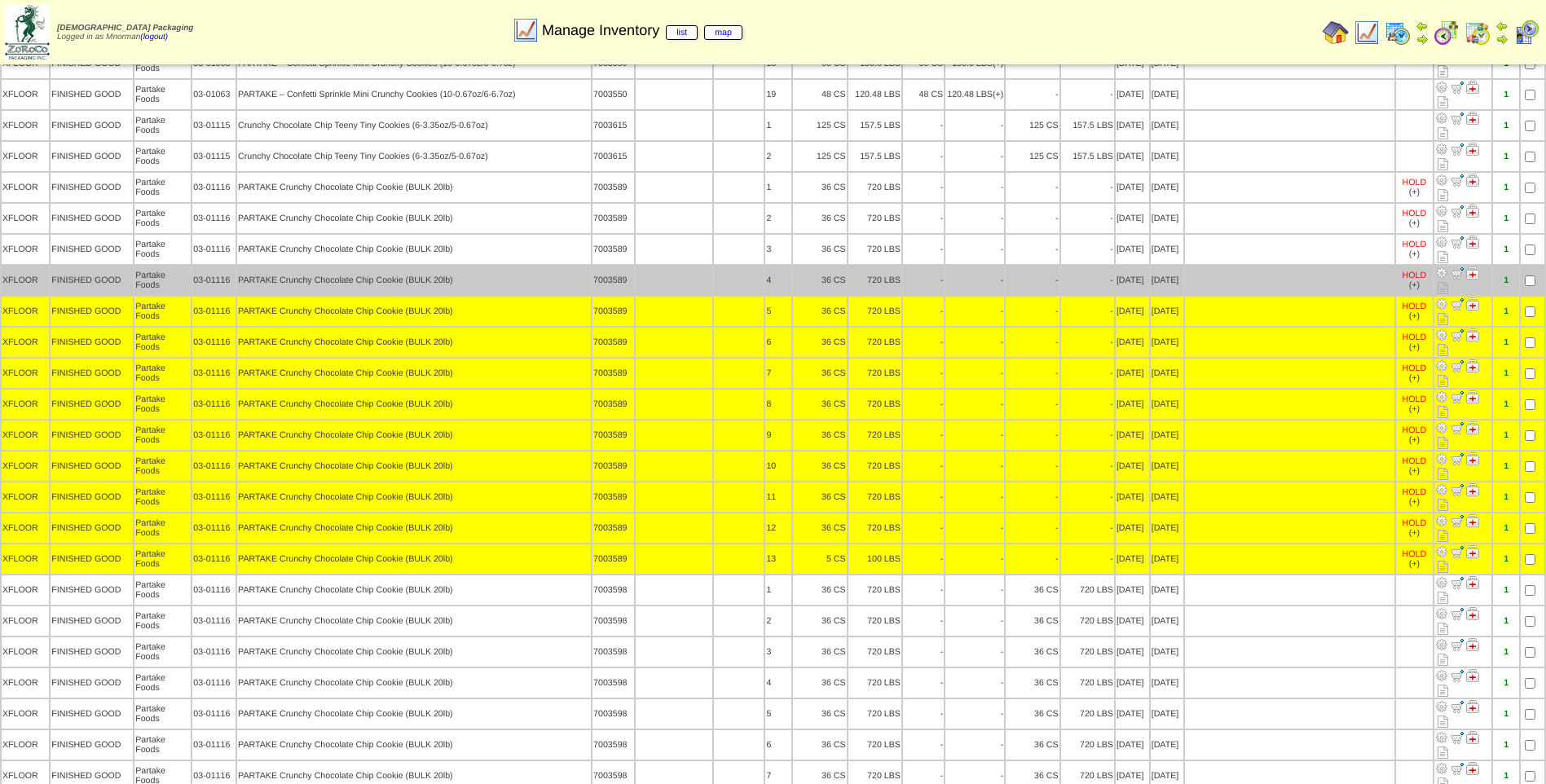
scroll to position [4645, 0]
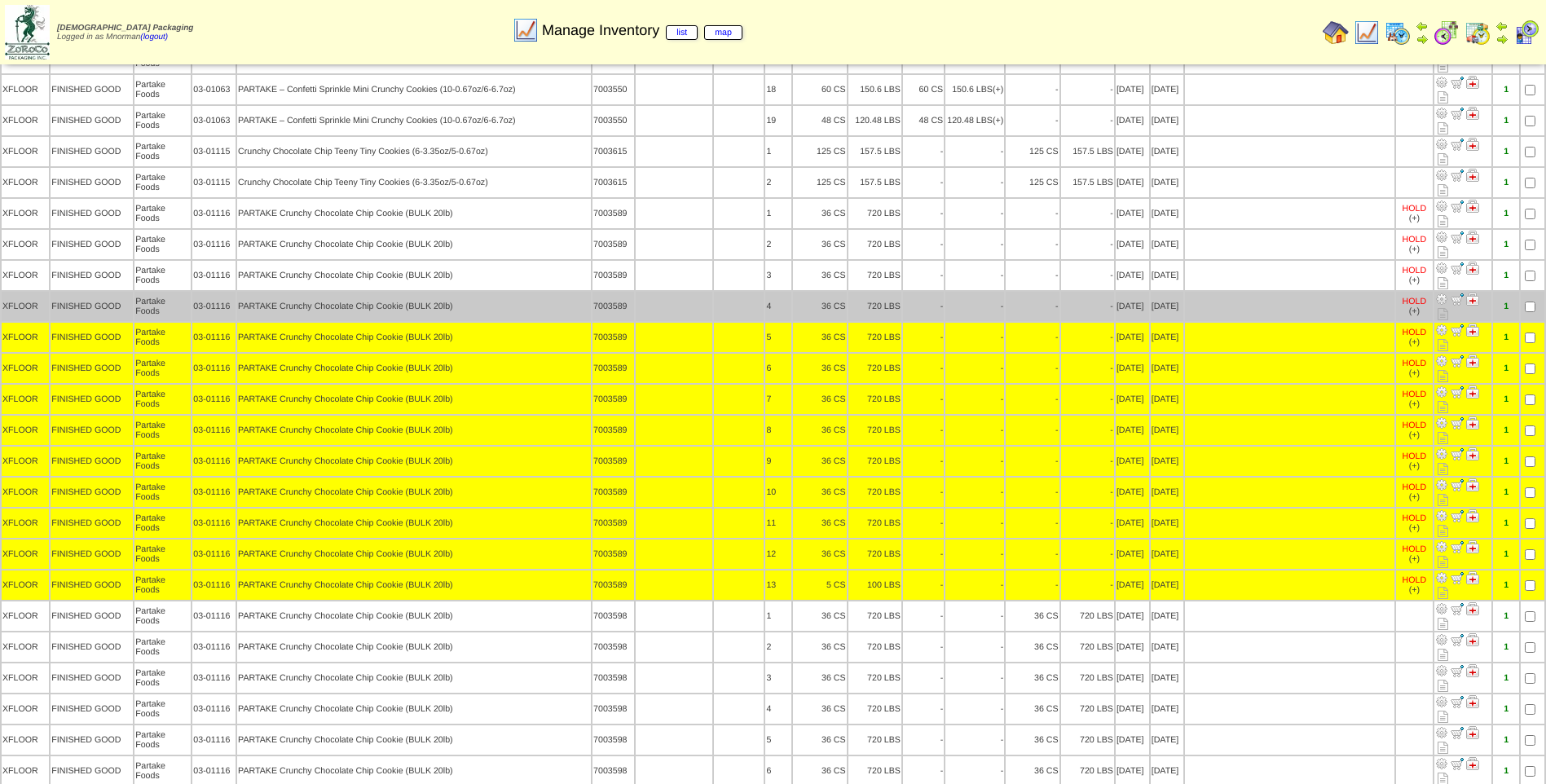
click at [1538, 292] on td at bounding box center [1533, 307] width 24 height 30
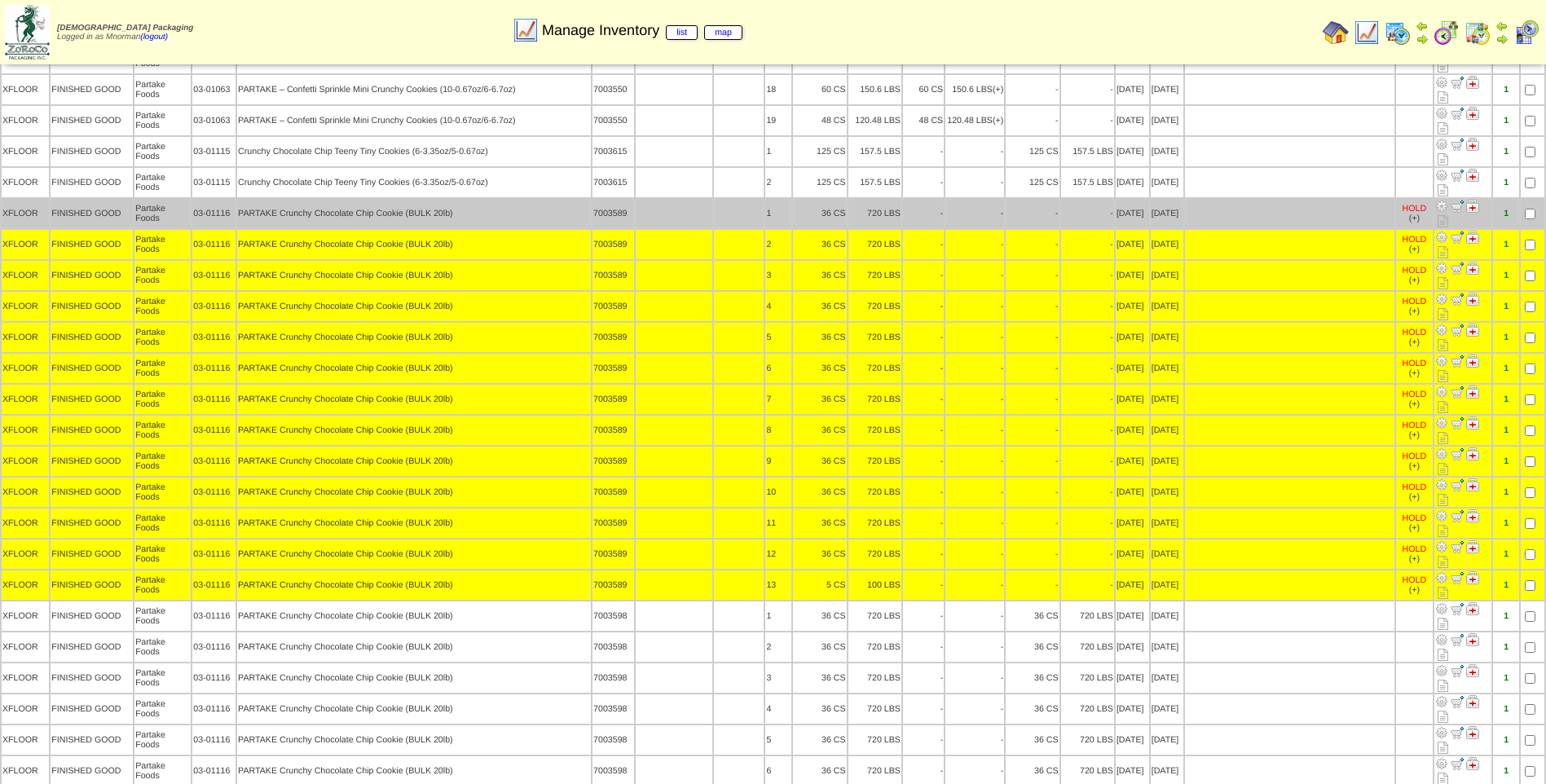
click at [1537, 199] on td at bounding box center [1533, 213] width 24 height 30
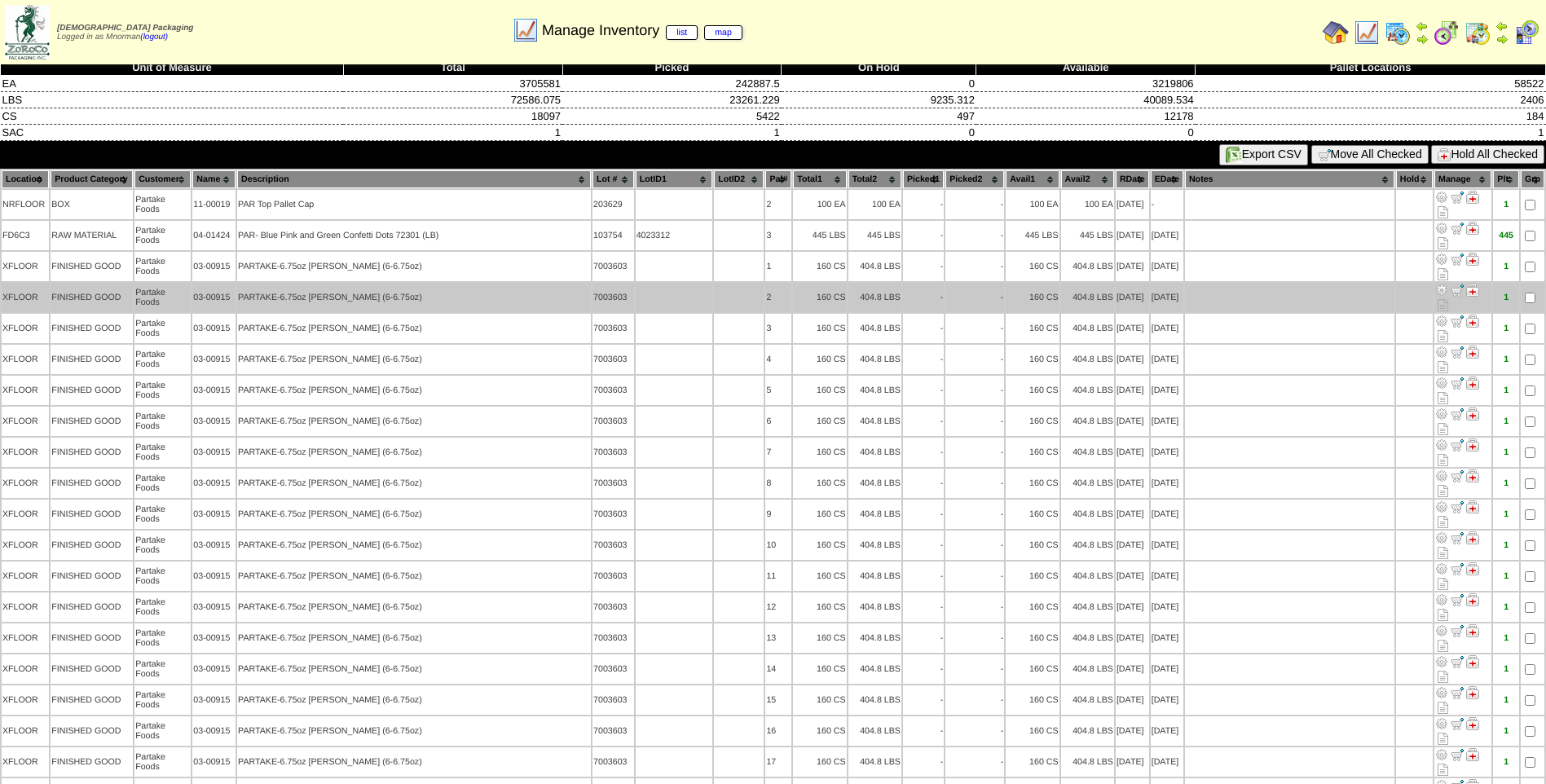
scroll to position [0, 0]
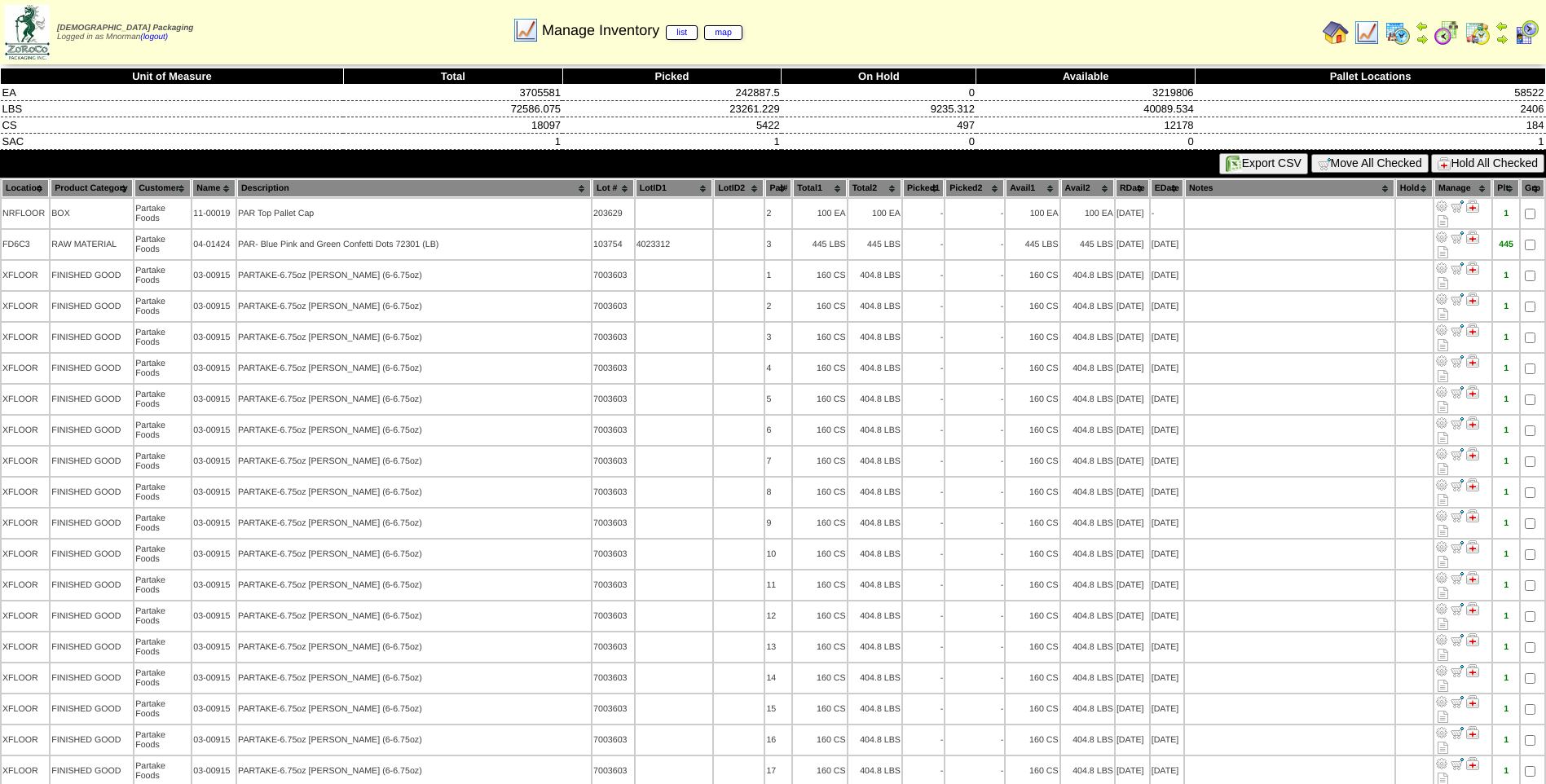
click at [1488, 163] on button "Hold All Checked" at bounding box center [1488, 163] width 114 height 18
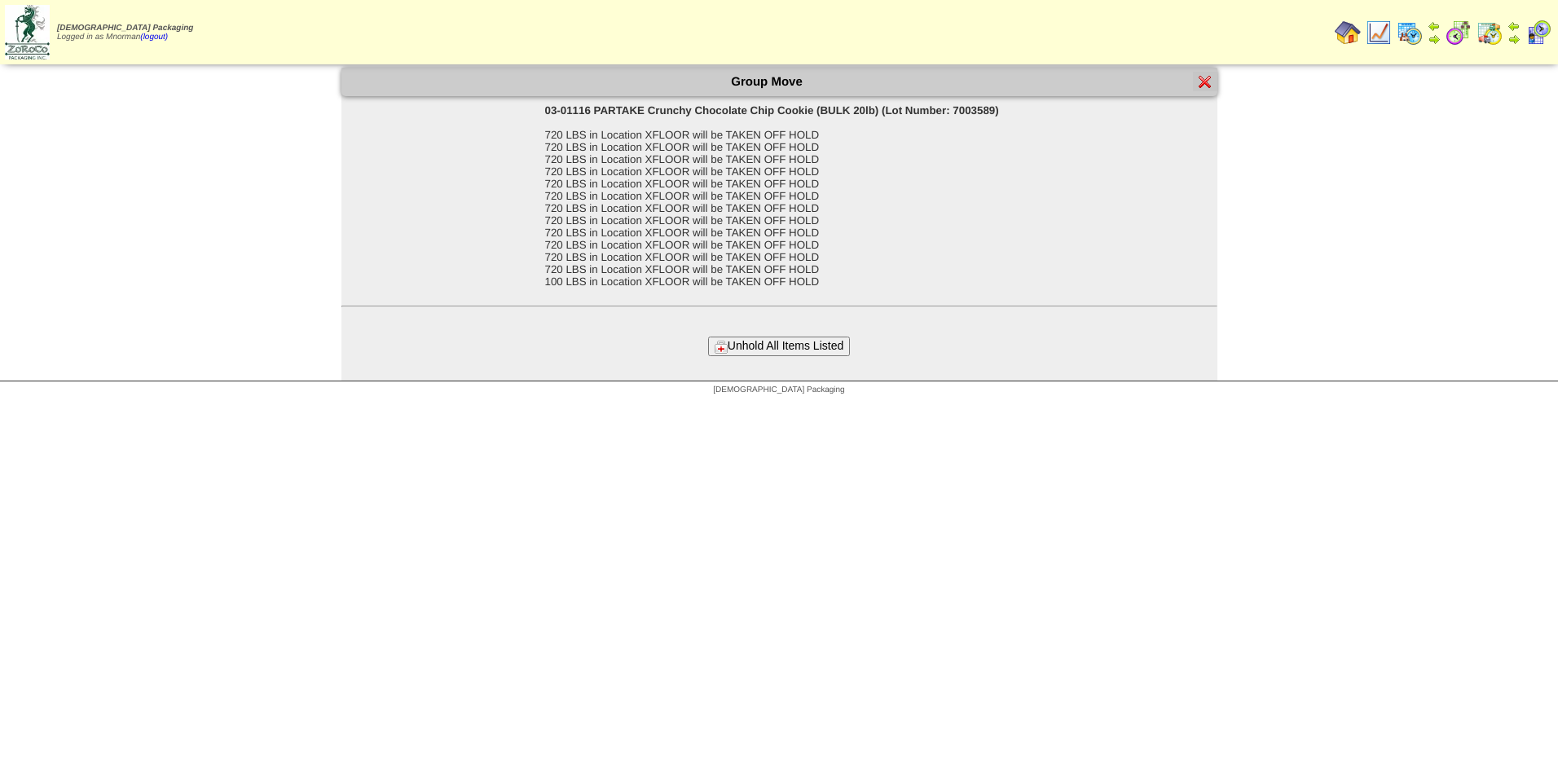
drag, startPoint x: 827, startPoint y: 339, endPoint x: 902, endPoint y: 341, distance: 75.0
click at [826, 339] on button "Unhold All Items Listed" at bounding box center [779, 345] width 142 height 18
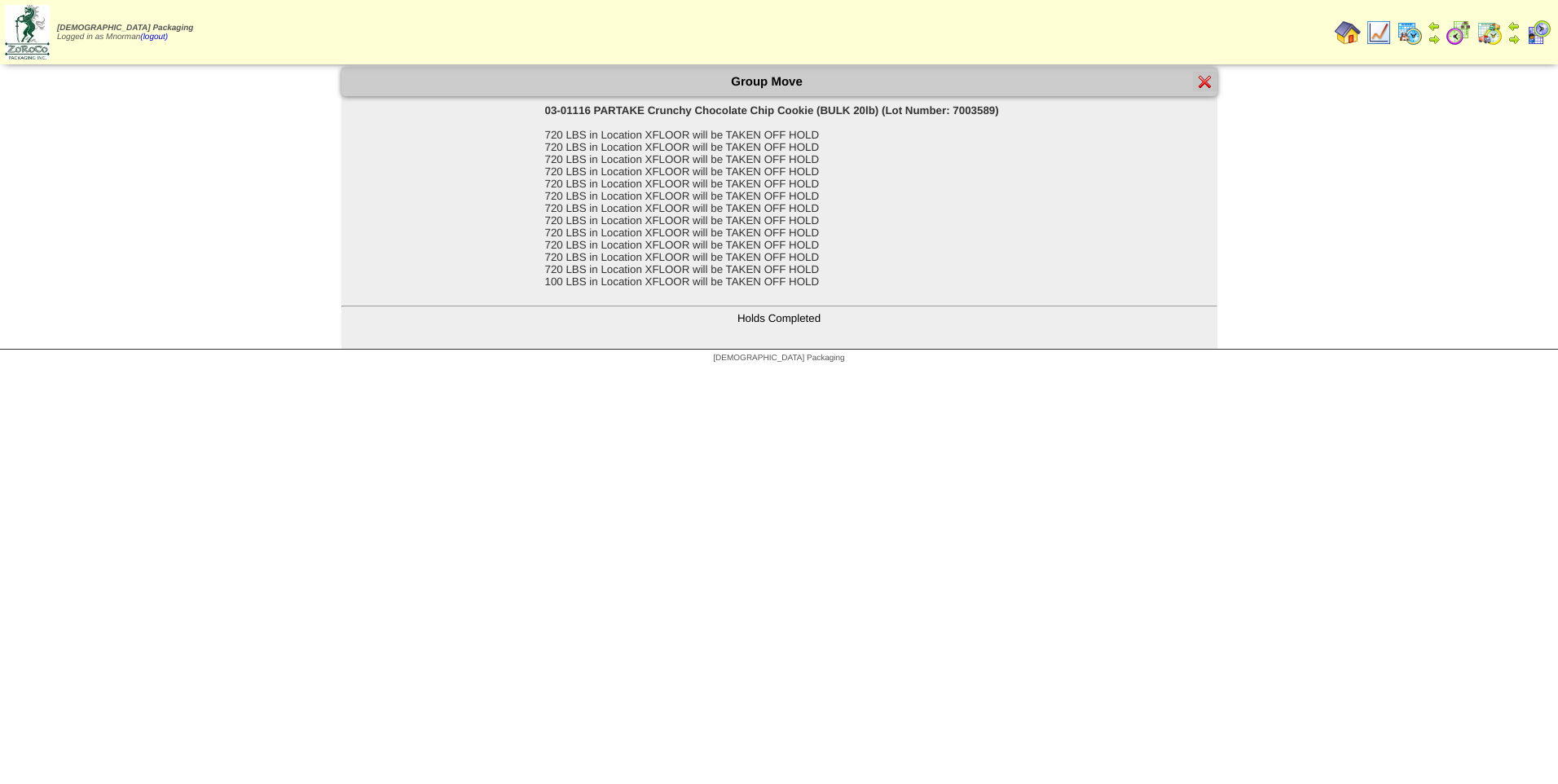
click at [1199, 80] on img at bounding box center [1205, 81] width 13 height 13
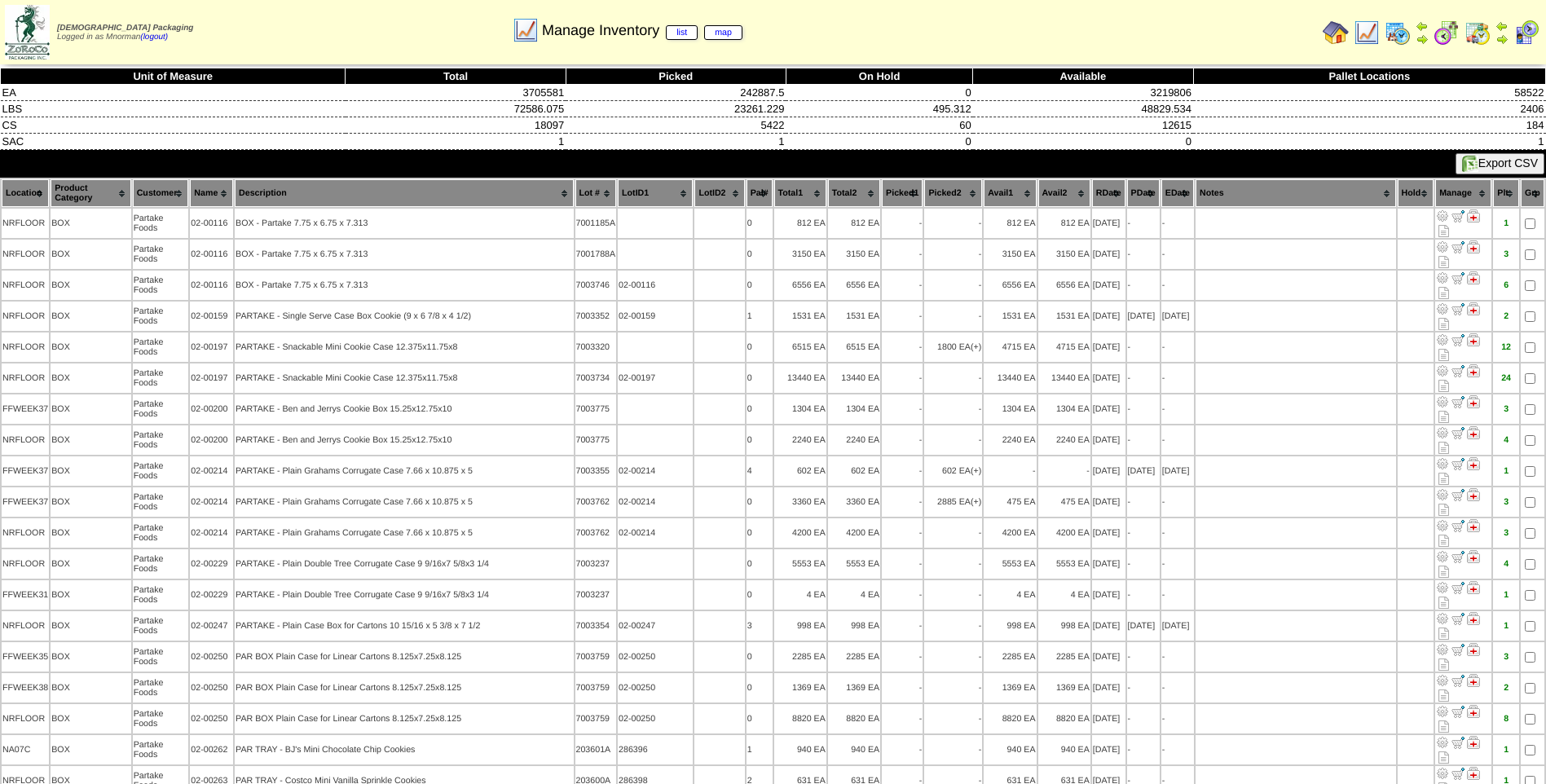
click at [1361, 31] on img at bounding box center [1367, 32] width 26 height 26
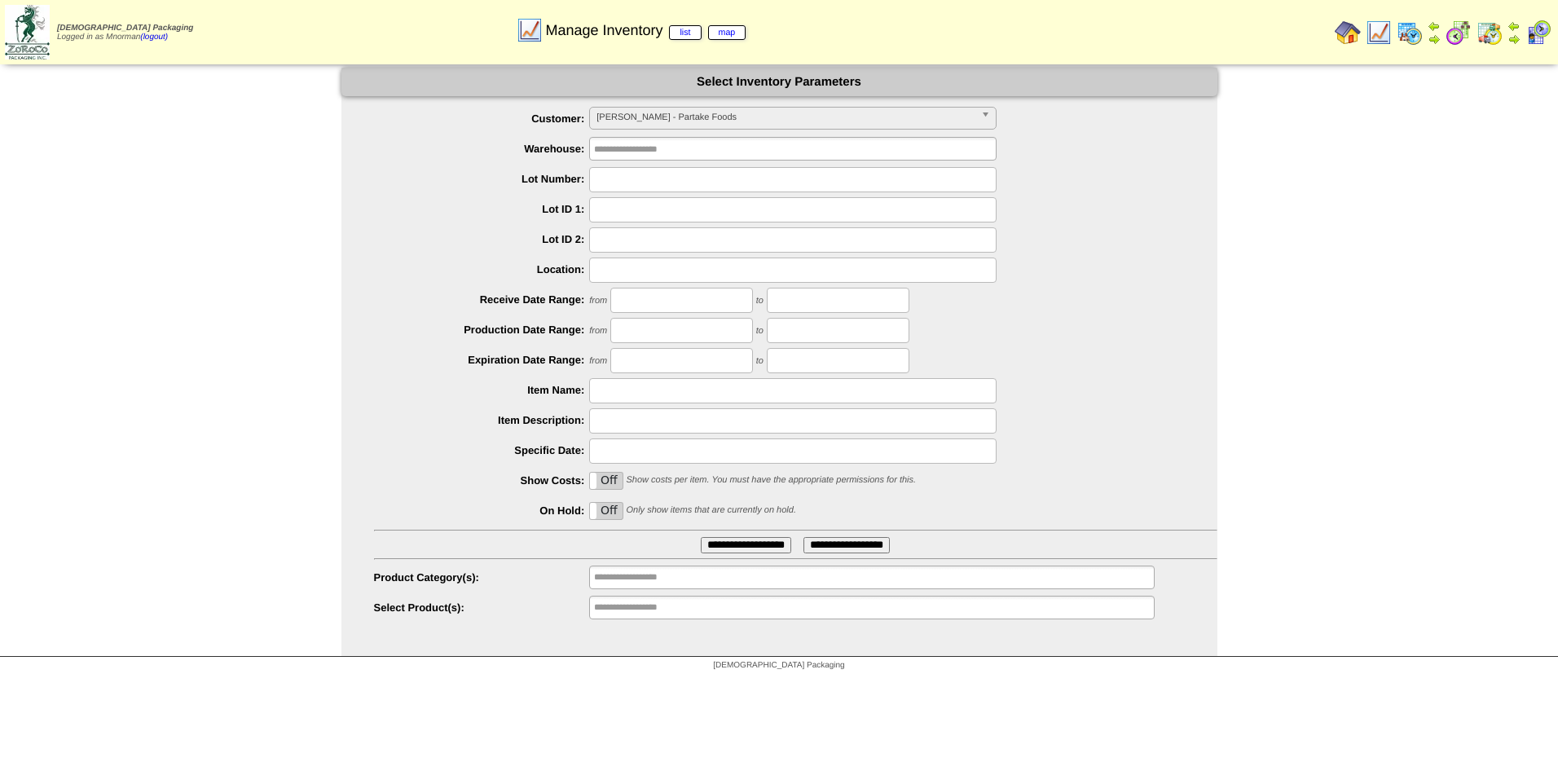
scroll to position [163, 0]
click at [745, 121] on span "PARTAK - Partake Foods" at bounding box center [785, 116] width 378 height 19
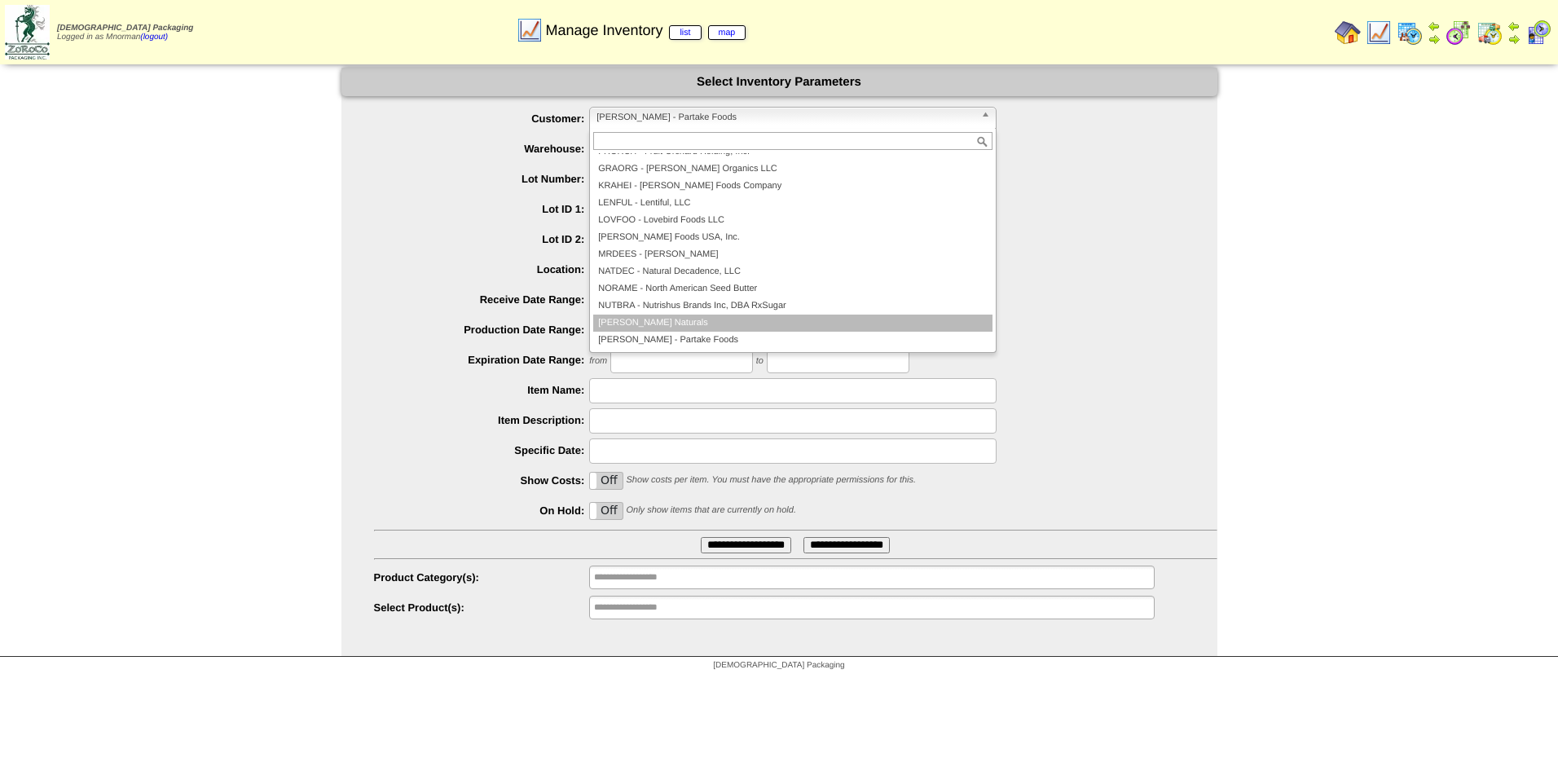
click at [727, 316] on li "OTTONA - Ottos Naturals" at bounding box center [792, 323] width 399 height 18
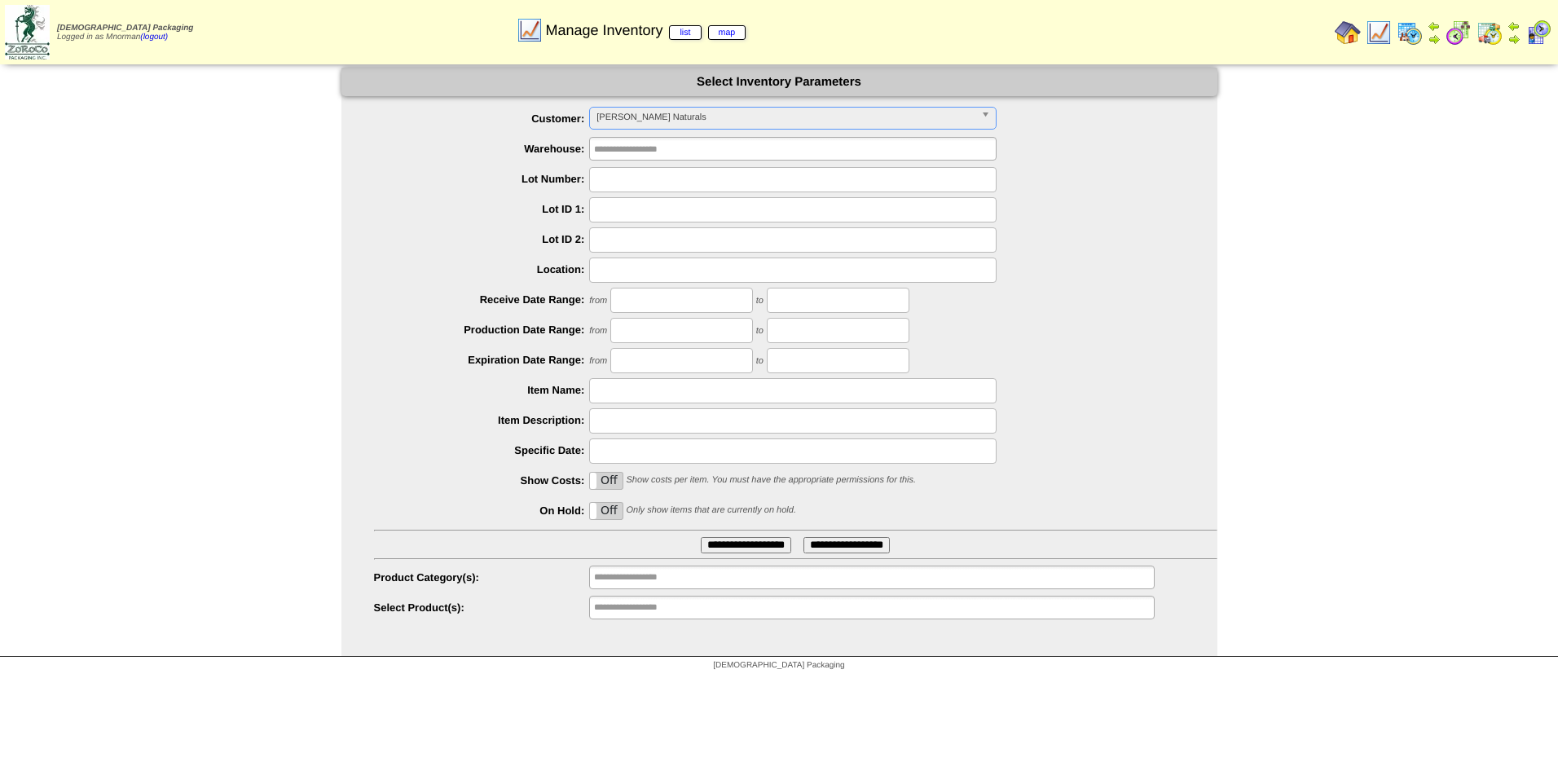
click at [603, 510] on label "Off" at bounding box center [606, 512] width 32 height 17
click at [743, 551] on input "**********" at bounding box center [746, 546] width 91 height 17
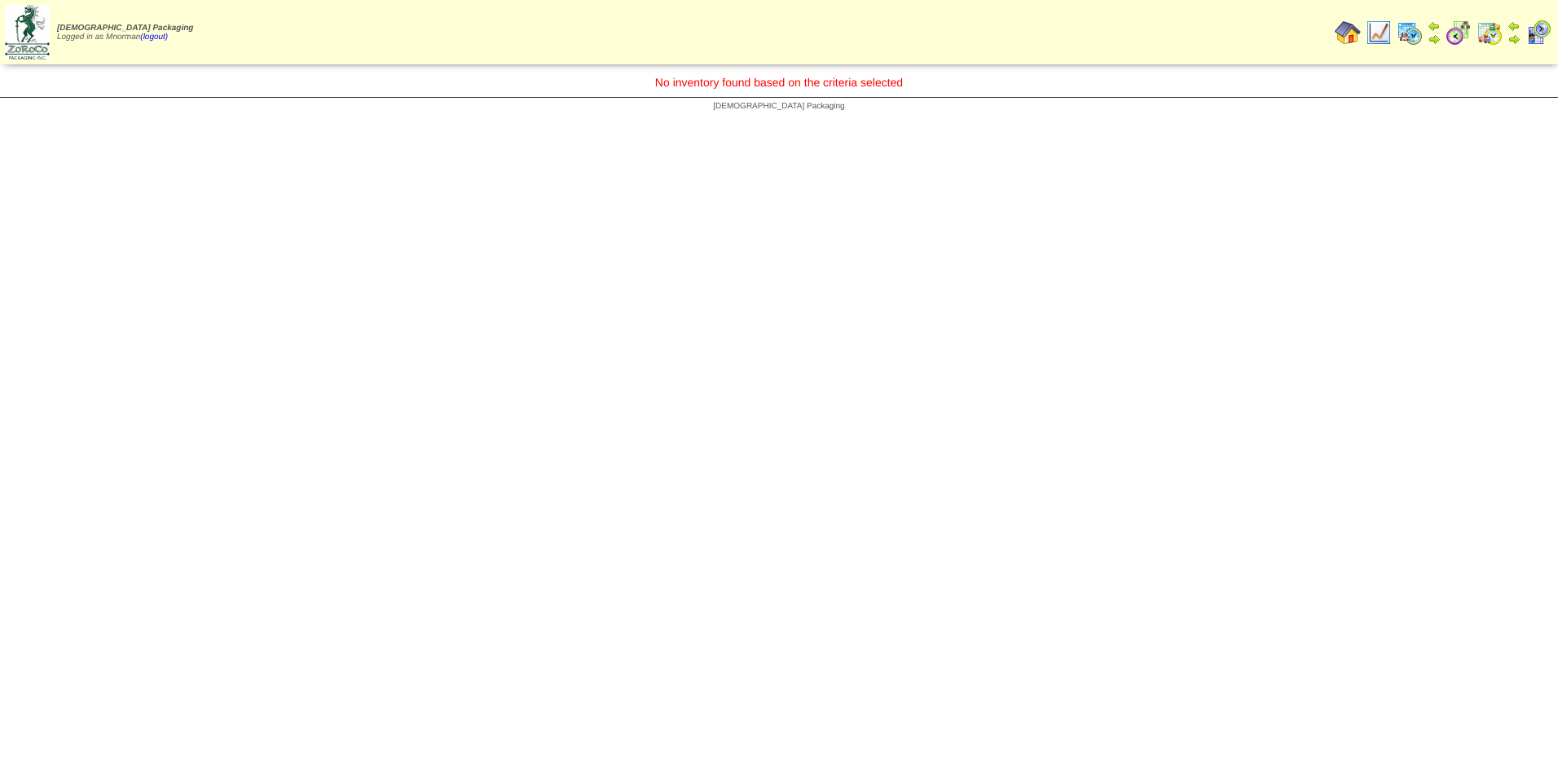
click at [1385, 26] on img at bounding box center [1379, 32] width 26 height 26
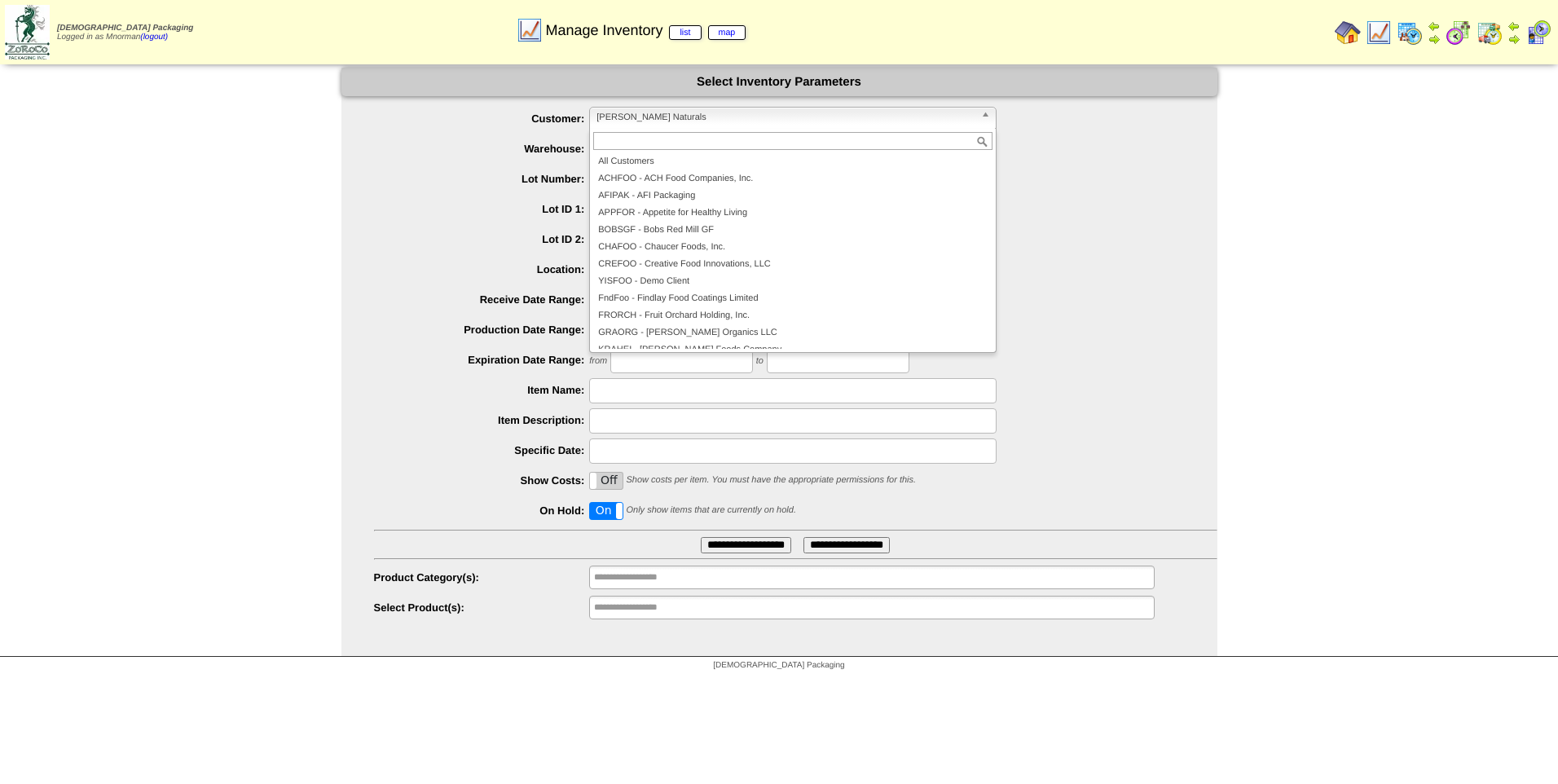
click at [888, 117] on span "OTTONA - Ottos Naturals" at bounding box center [785, 116] width 378 height 19
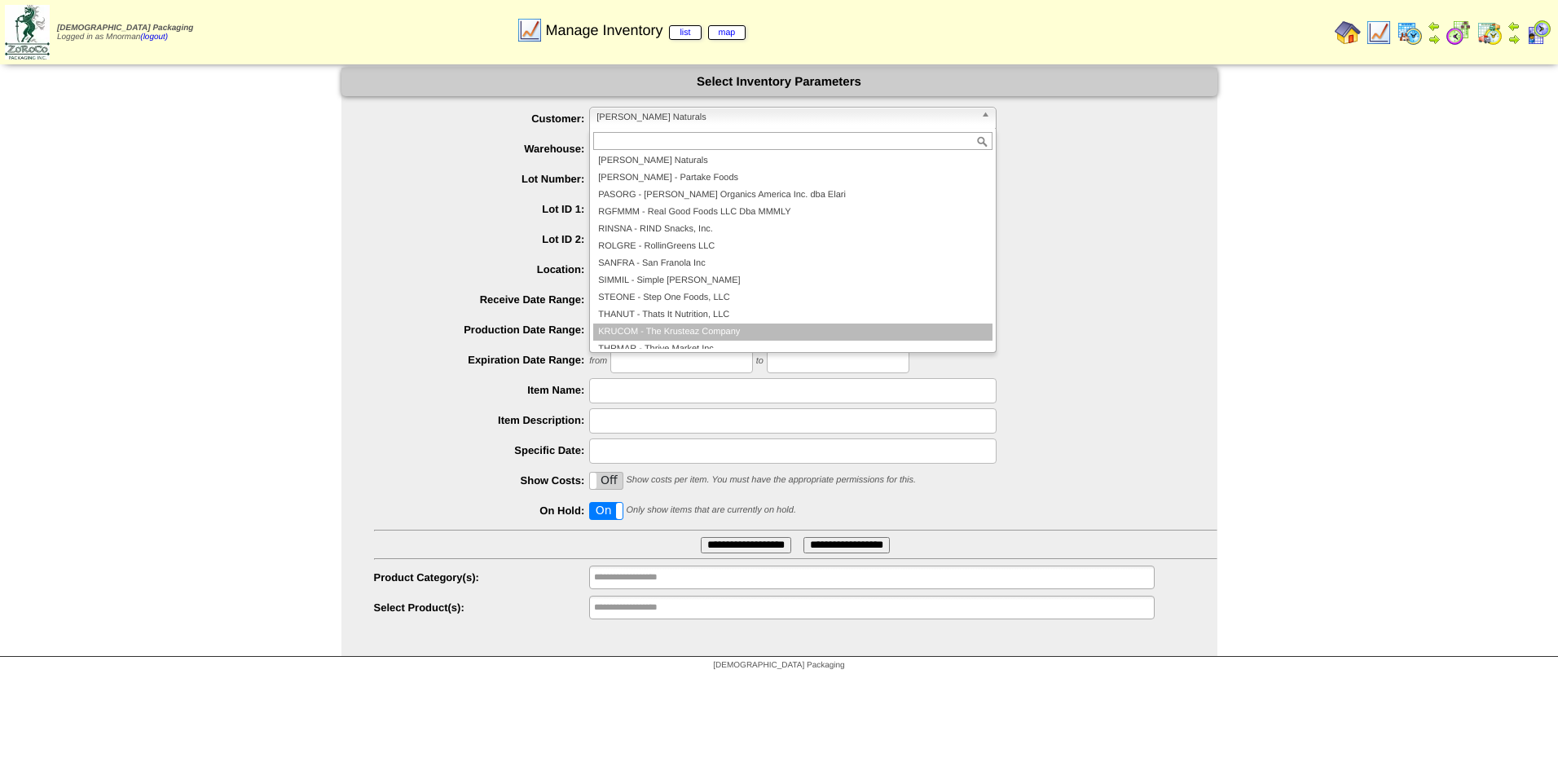
scroll to position [352, 0]
click at [745, 336] on li "TRAJOE - Trader Joes Company" at bounding box center [792, 340] width 399 height 18
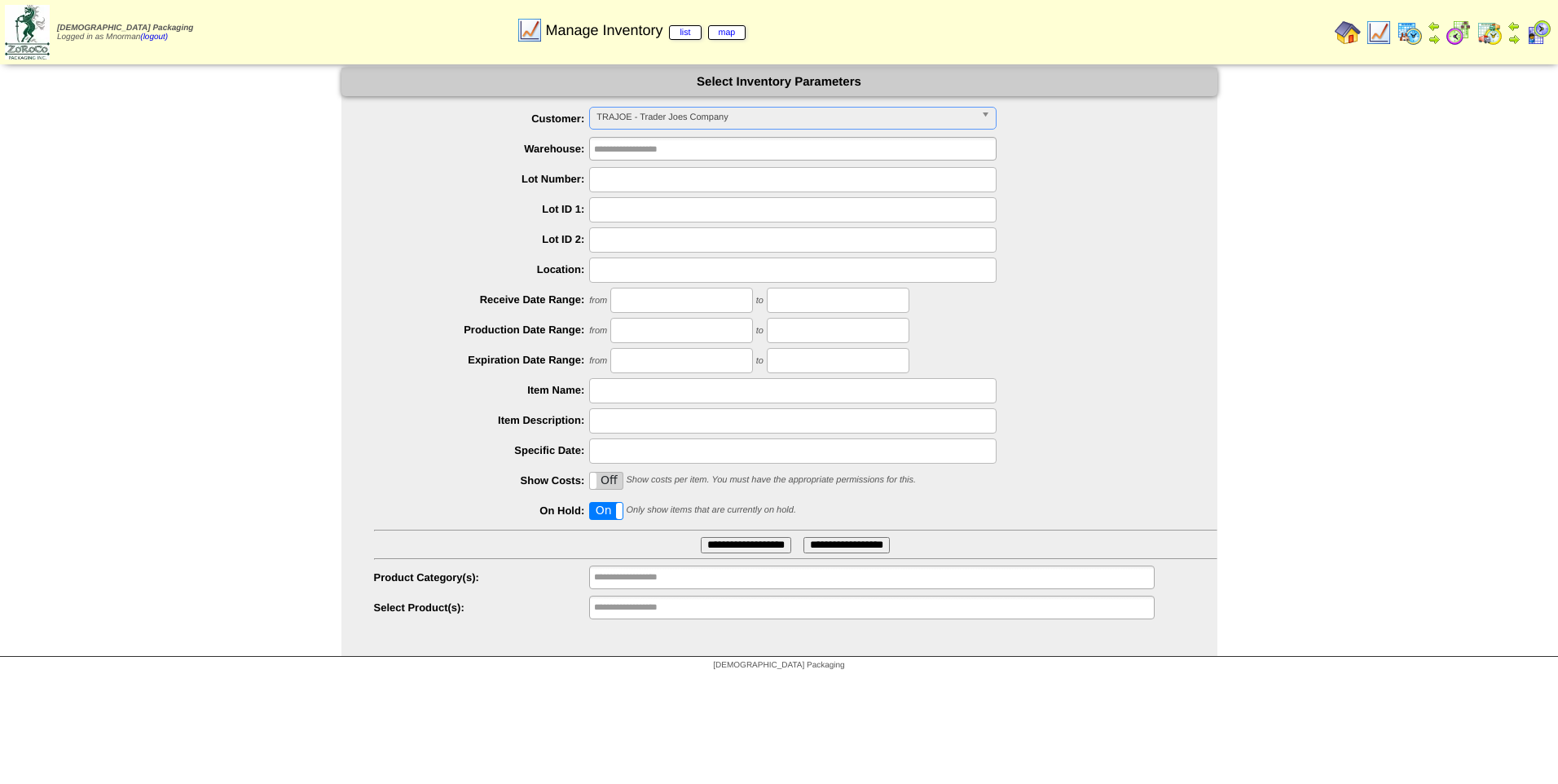
click at [597, 514] on label "On" at bounding box center [606, 512] width 32 height 17
click at [726, 554] on ul "**********" at bounding box center [779, 364] width 876 height 514
click at [725, 547] on input "**********" at bounding box center [746, 546] width 91 height 17
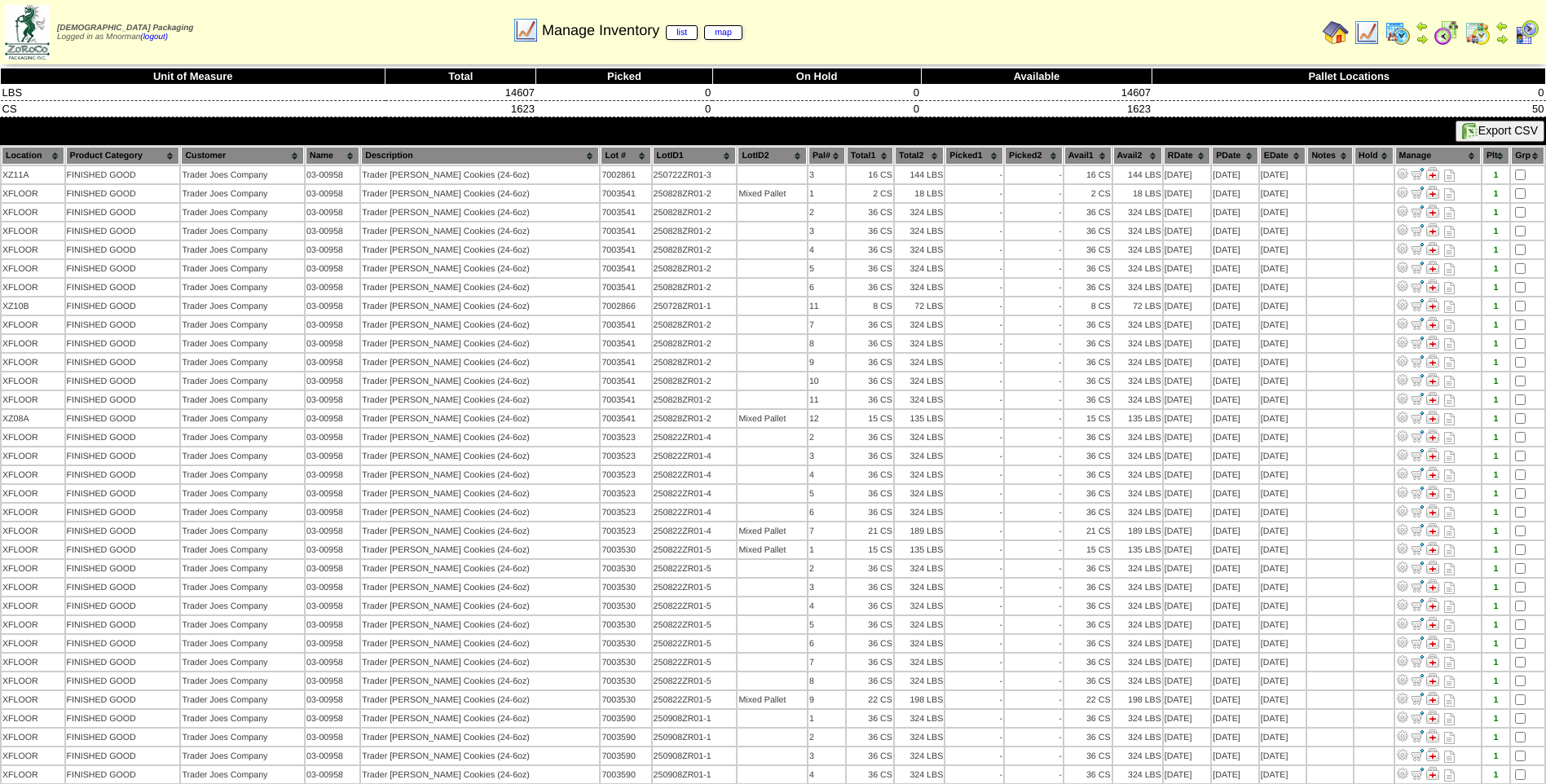
click at [1226, 146] on table "Location Product Category Customer Name Description Lot # LotID1 LotID2 3 -" at bounding box center [773, 624] width 1546 height 959
click at [1226, 152] on th "PDate" at bounding box center [1235, 155] width 46 height 18
click at [1226, 156] on th "PDate" at bounding box center [1235, 155] width 46 height 18
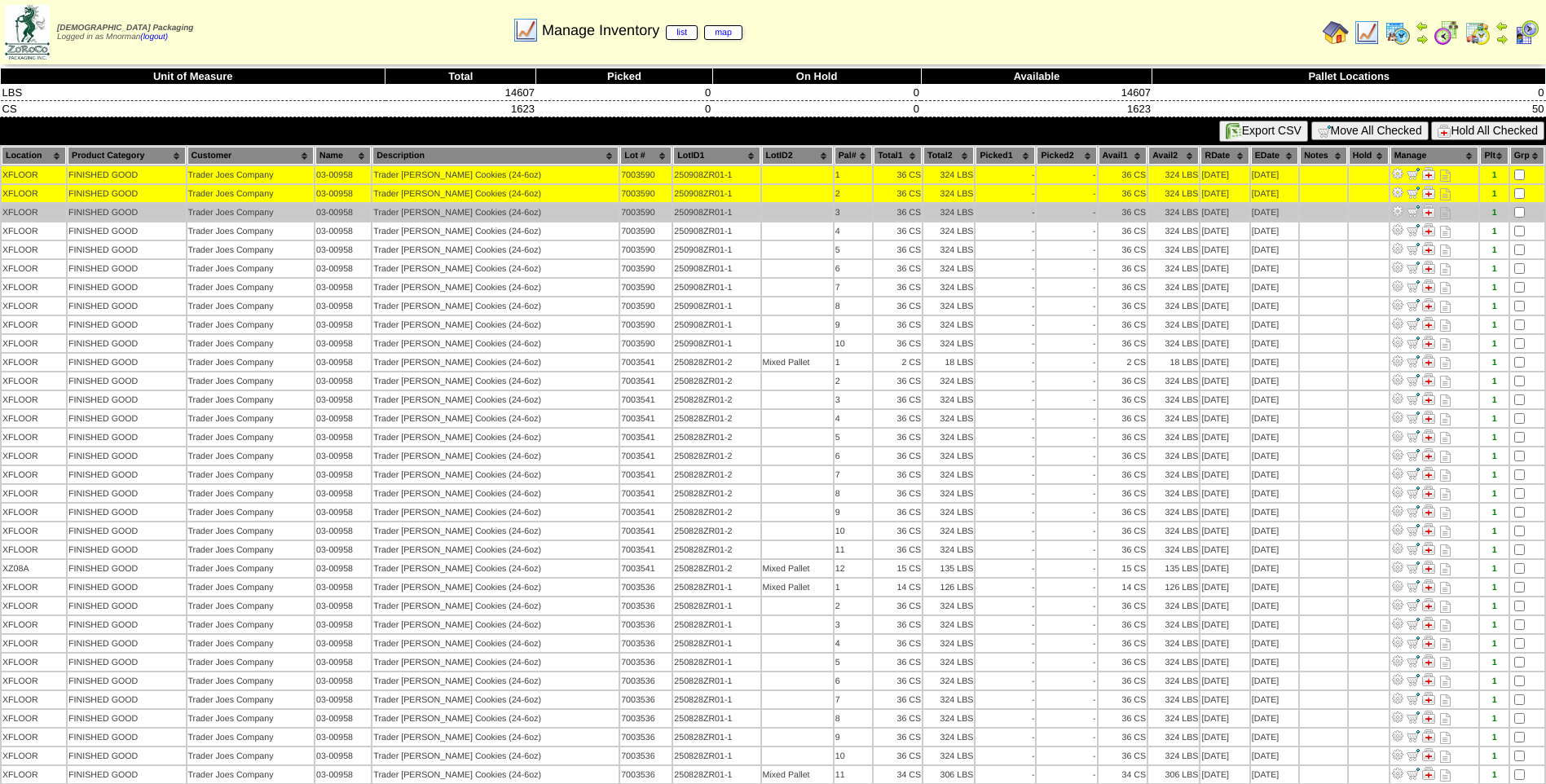
click at [1521, 205] on td at bounding box center [1527, 212] width 34 height 18
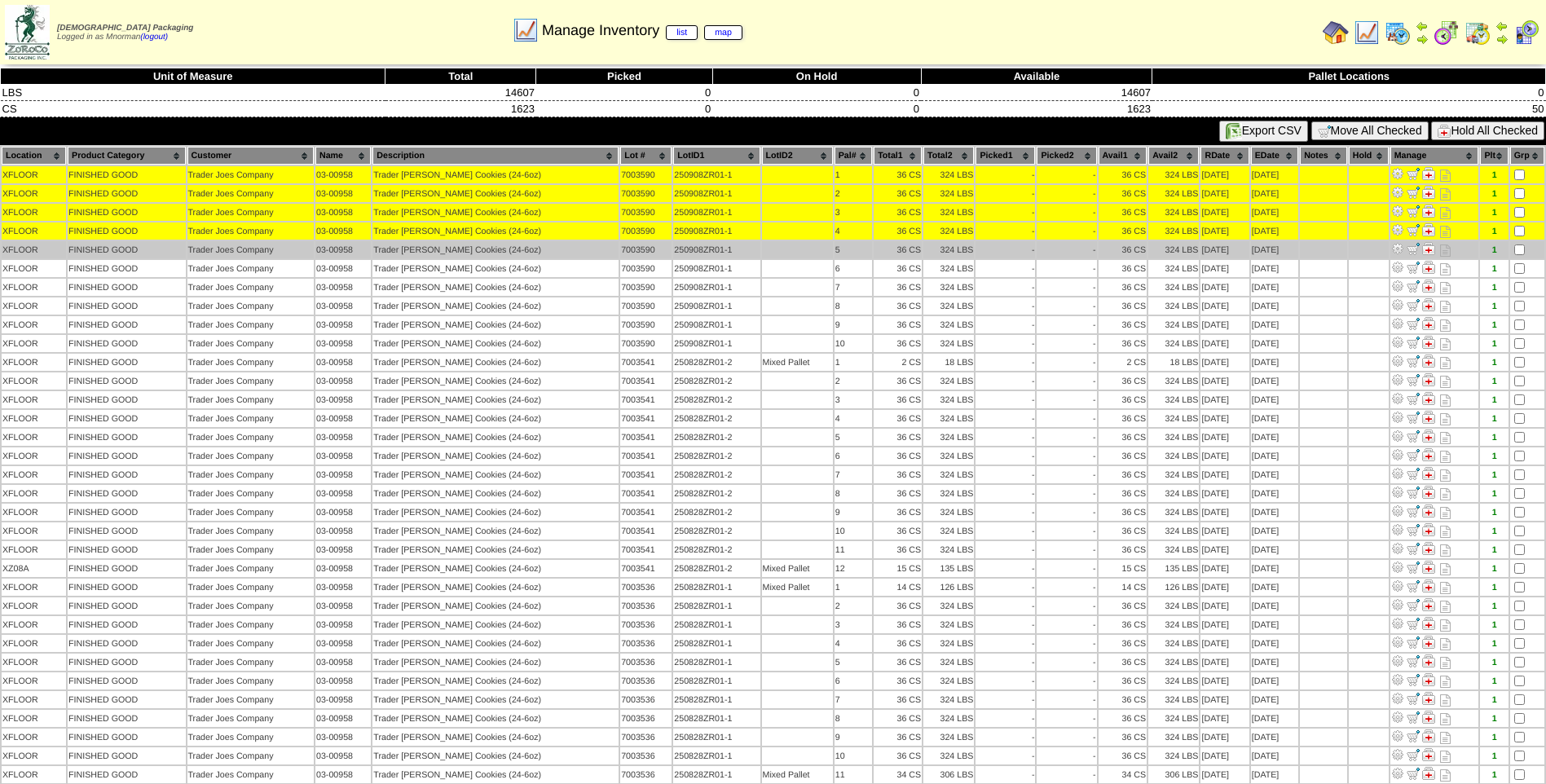
click at [1521, 244] on td at bounding box center [1527, 249] width 34 height 18
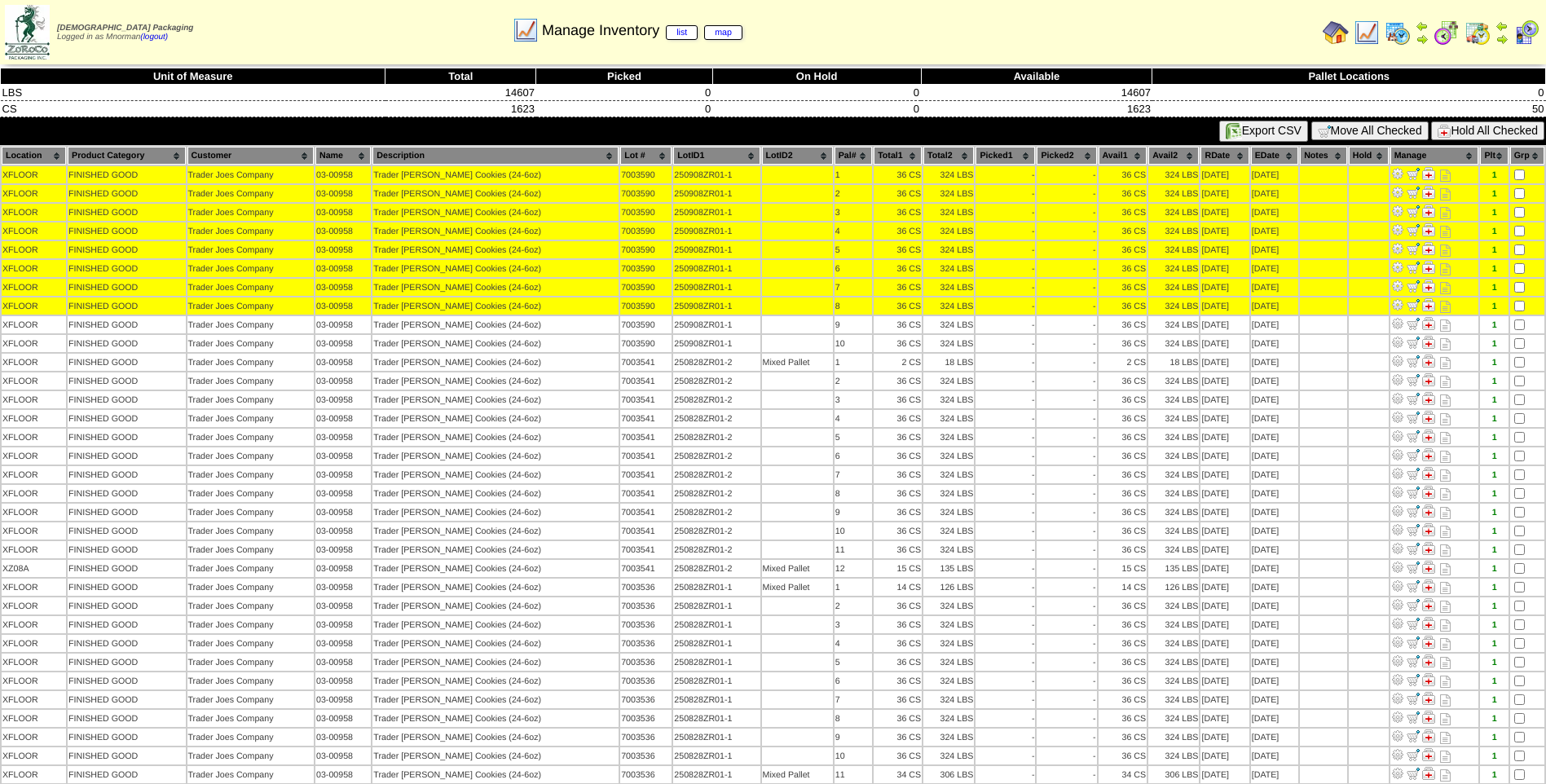
click at [1519, 313] on td at bounding box center [1527, 306] width 34 height 18
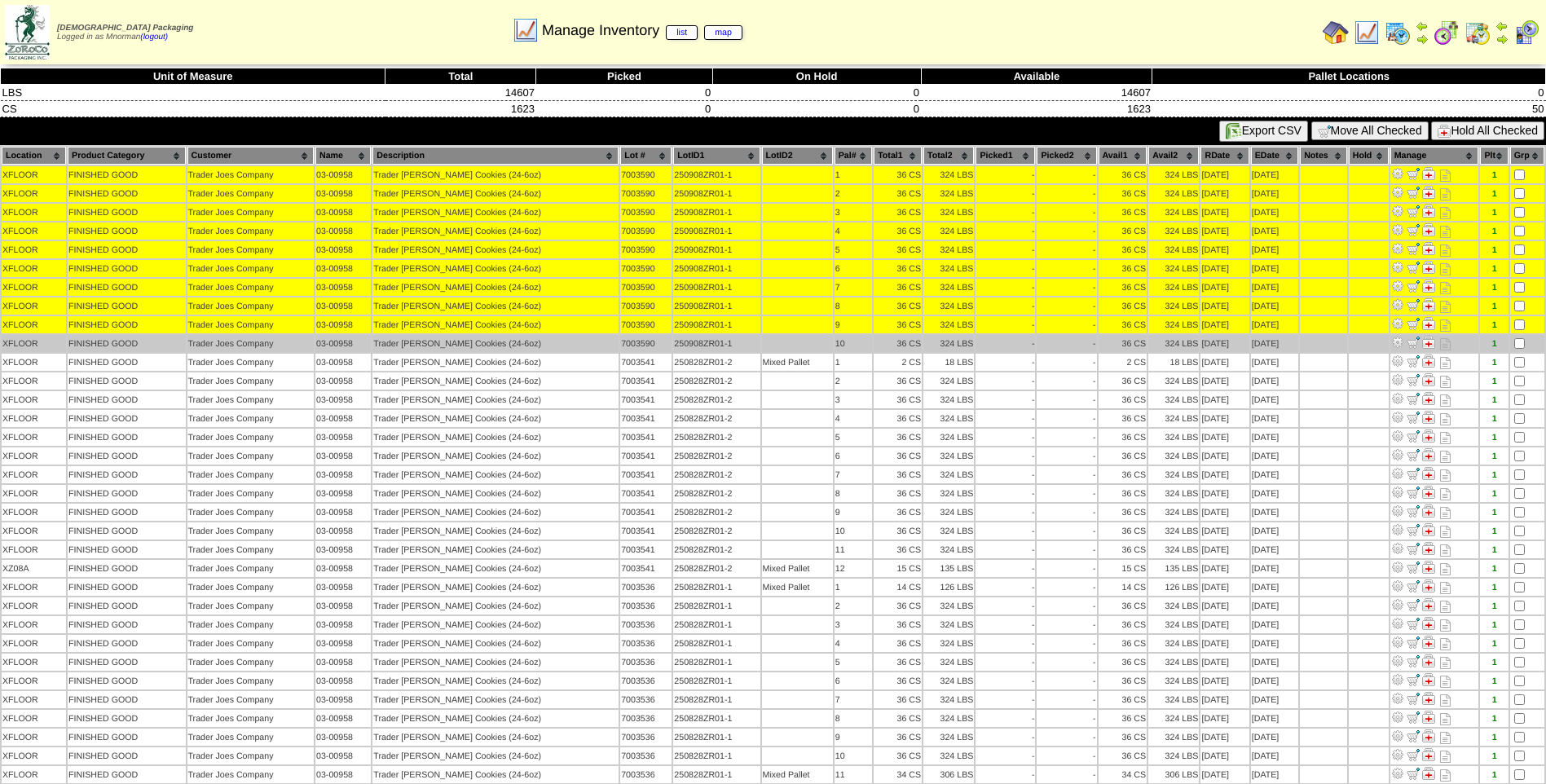
click at [1518, 337] on td at bounding box center [1527, 344] width 34 height 18
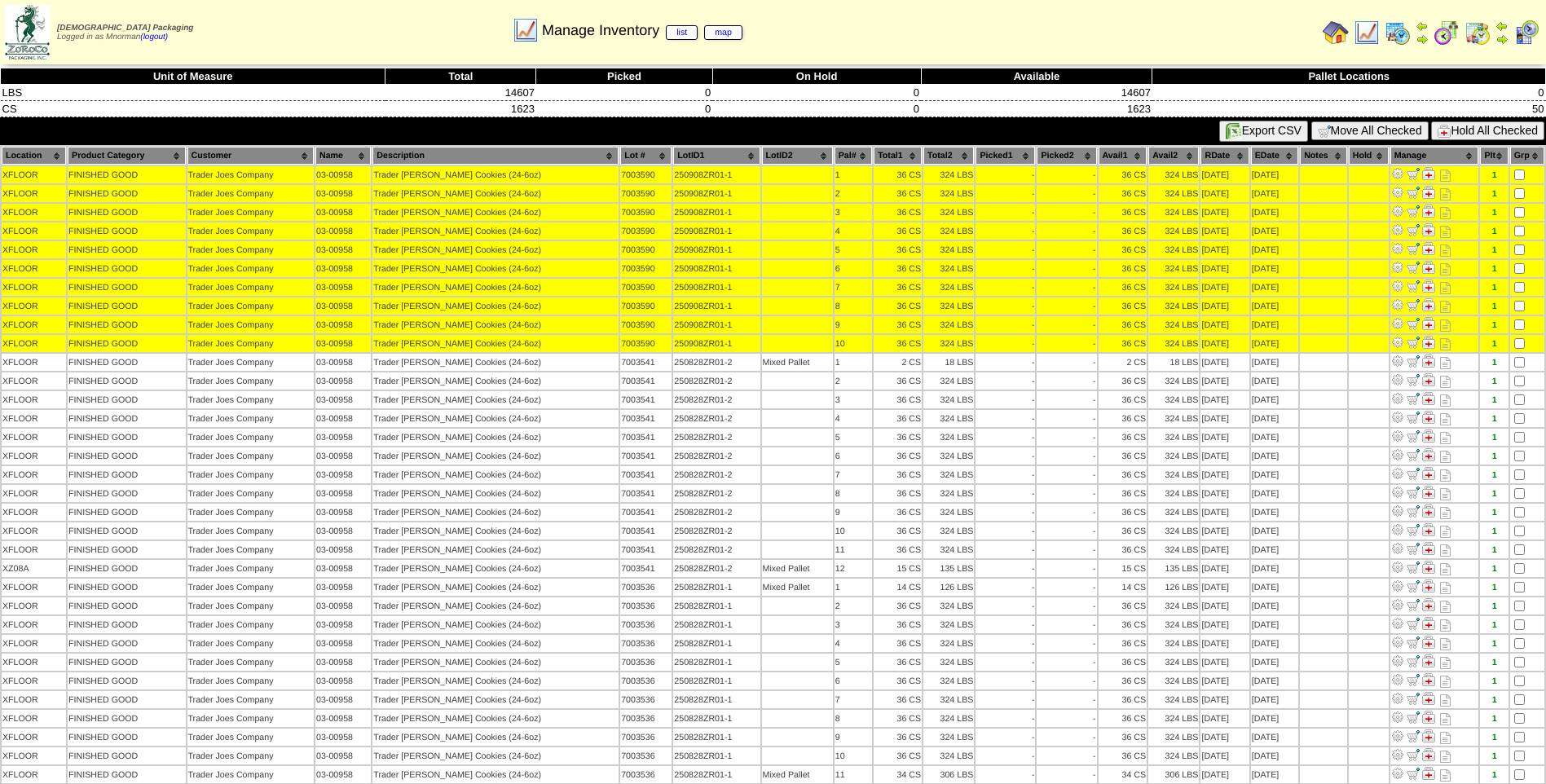
click at [1454, 135] on button "Hold All Checked" at bounding box center [1488, 130] width 114 height 18
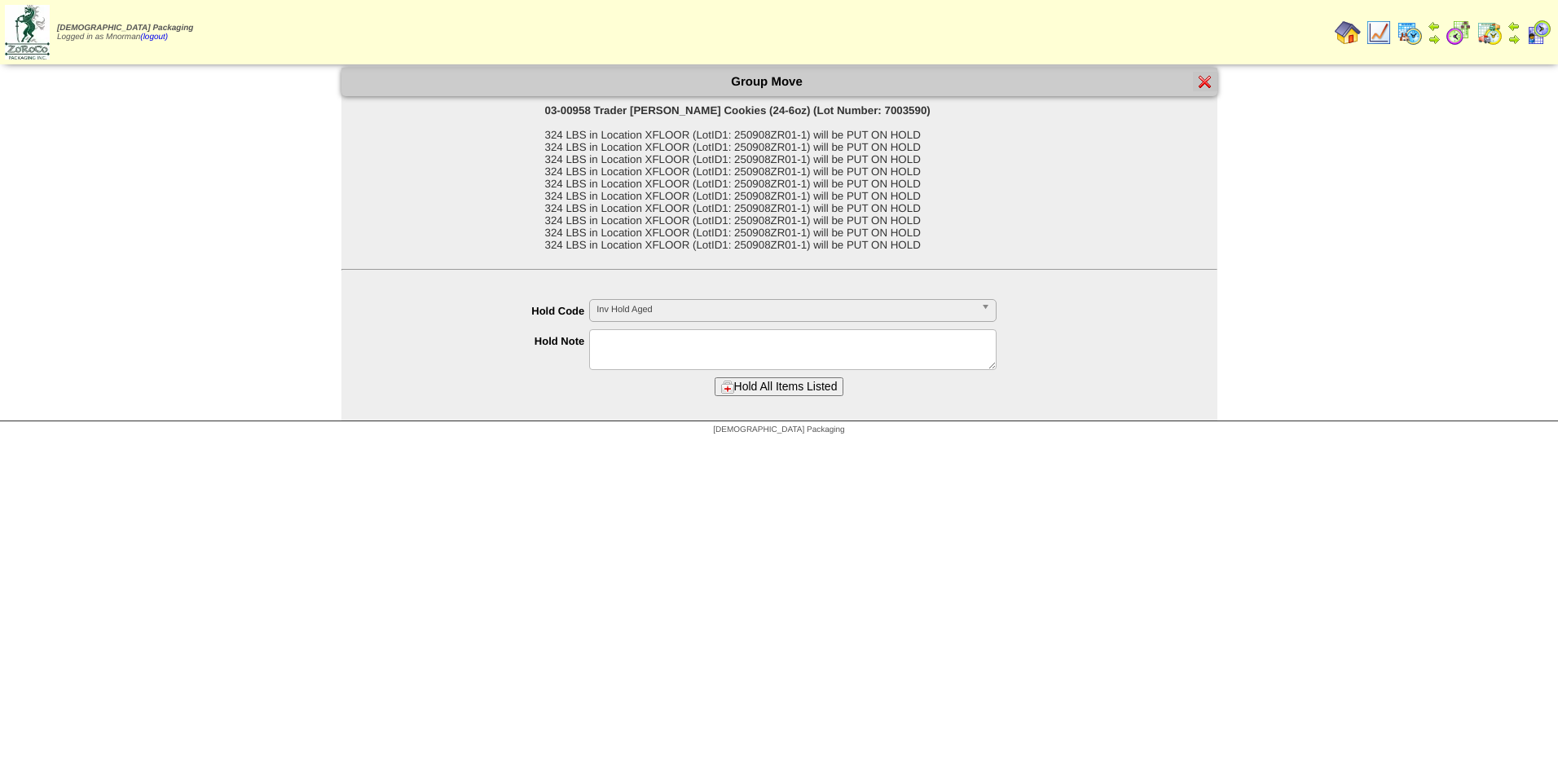
click at [976, 315] on link "Inv Hold Aged" at bounding box center [792, 310] width 407 height 23
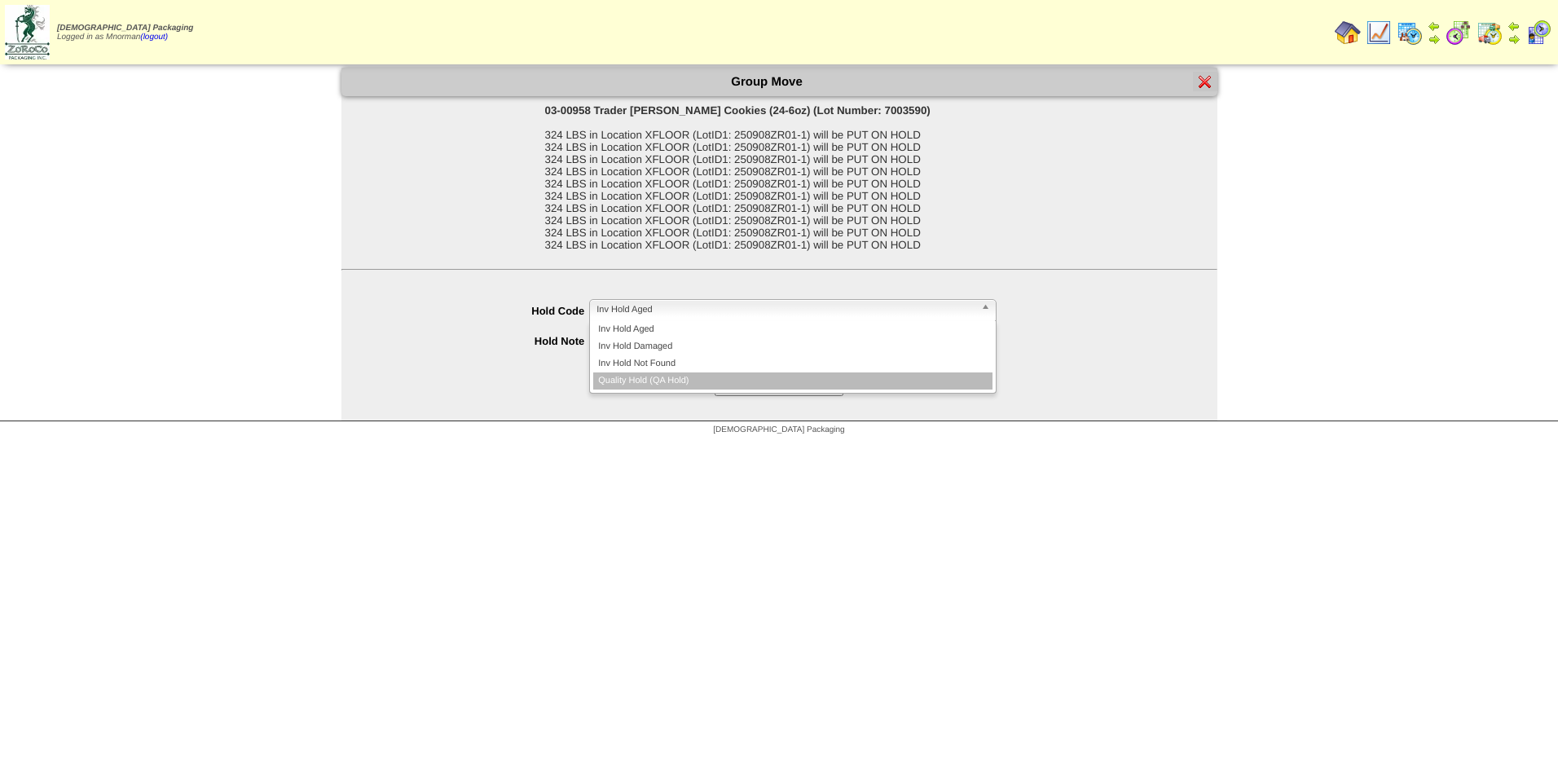
click at [729, 376] on li "Quality Hold (QA Hold)" at bounding box center [792, 380] width 399 height 18
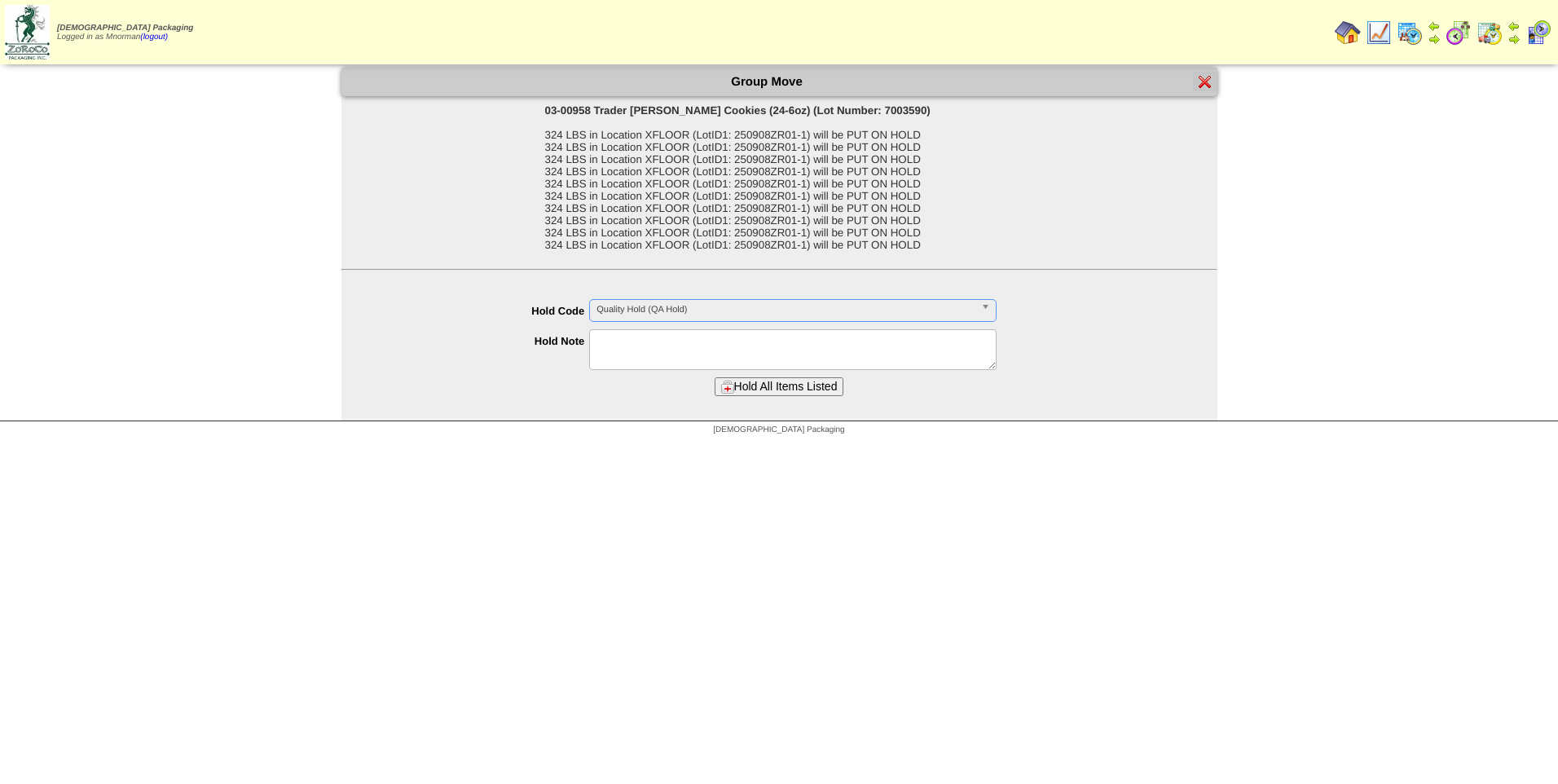
click at [731, 343] on textarea at bounding box center [792, 350] width 407 height 41
type textarea "**********"
click at [761, 385] on button "Hold All Items Listed" at bounding box center [779, 387] width 129 height 18
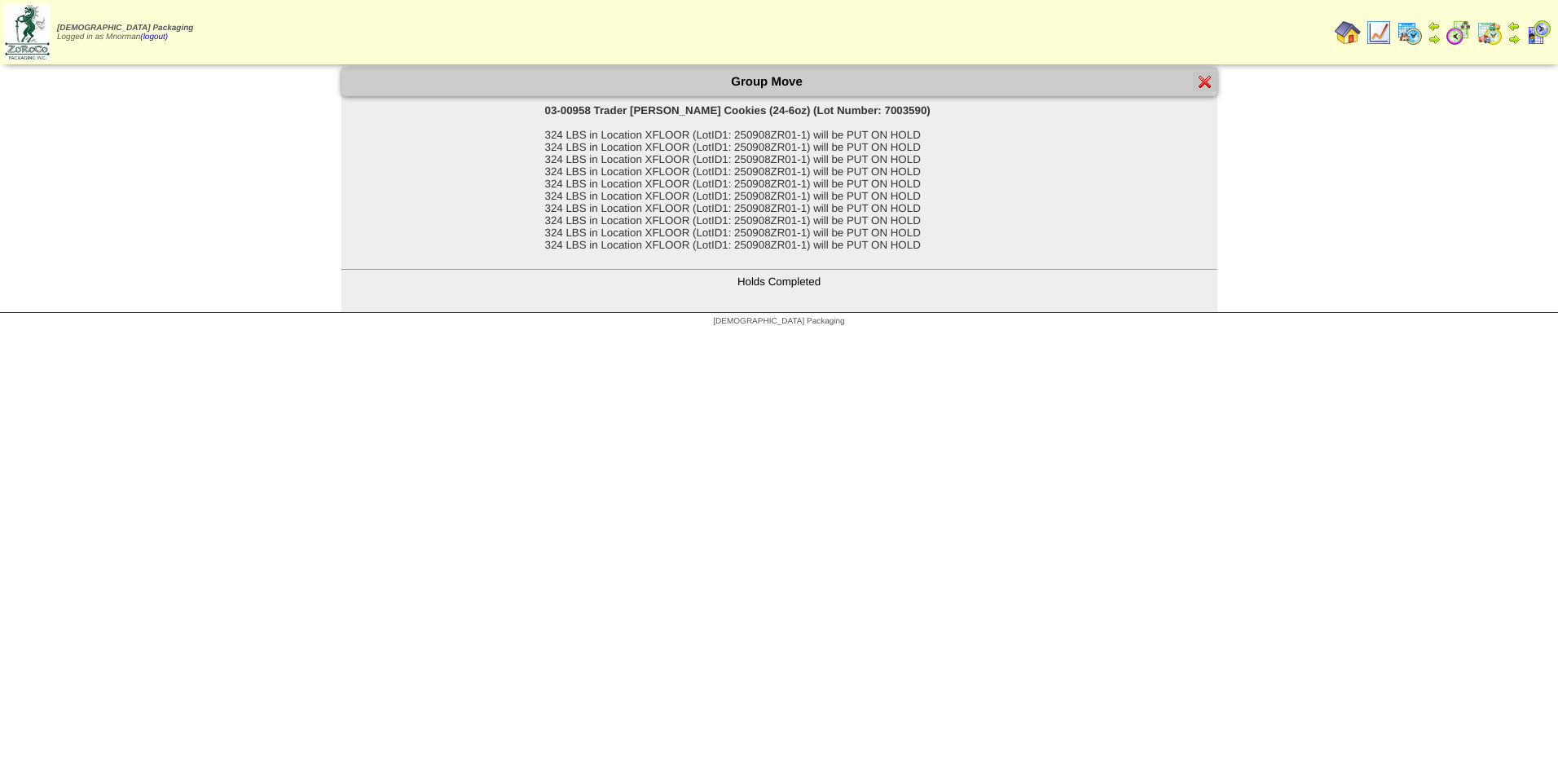
click at [1204, 78] on img at bounding box center [1205, 81] width 13 height 13
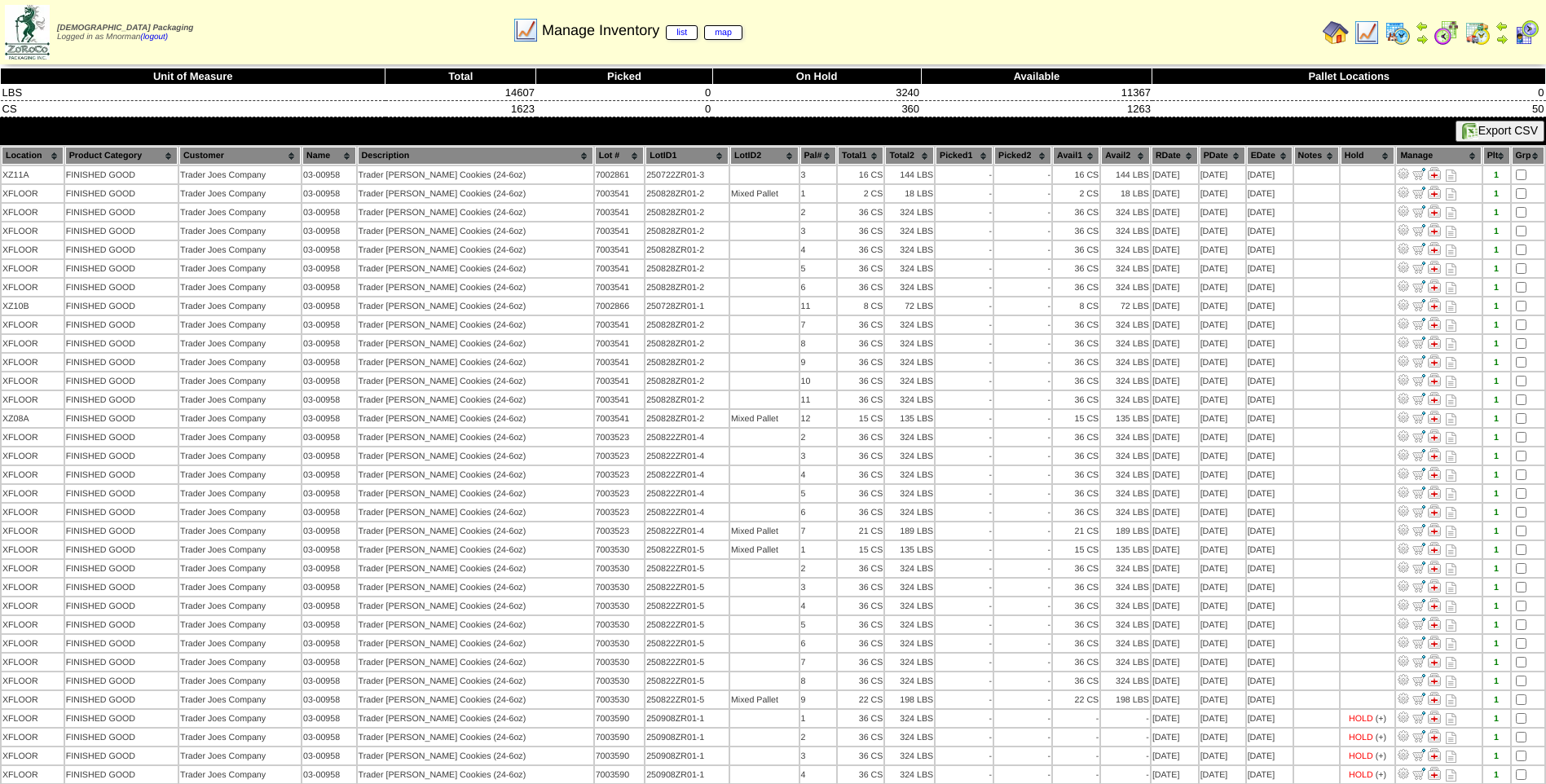
click at [1206, 155] on th "PDate" at bounding box center [1222, 155] width 45 height 18
click at [1207, 155] on th "PDate" at bounding box center [1222, 155] width 45 height 18
